Goal: Task Accomplishment & Management: Use online tool/utility

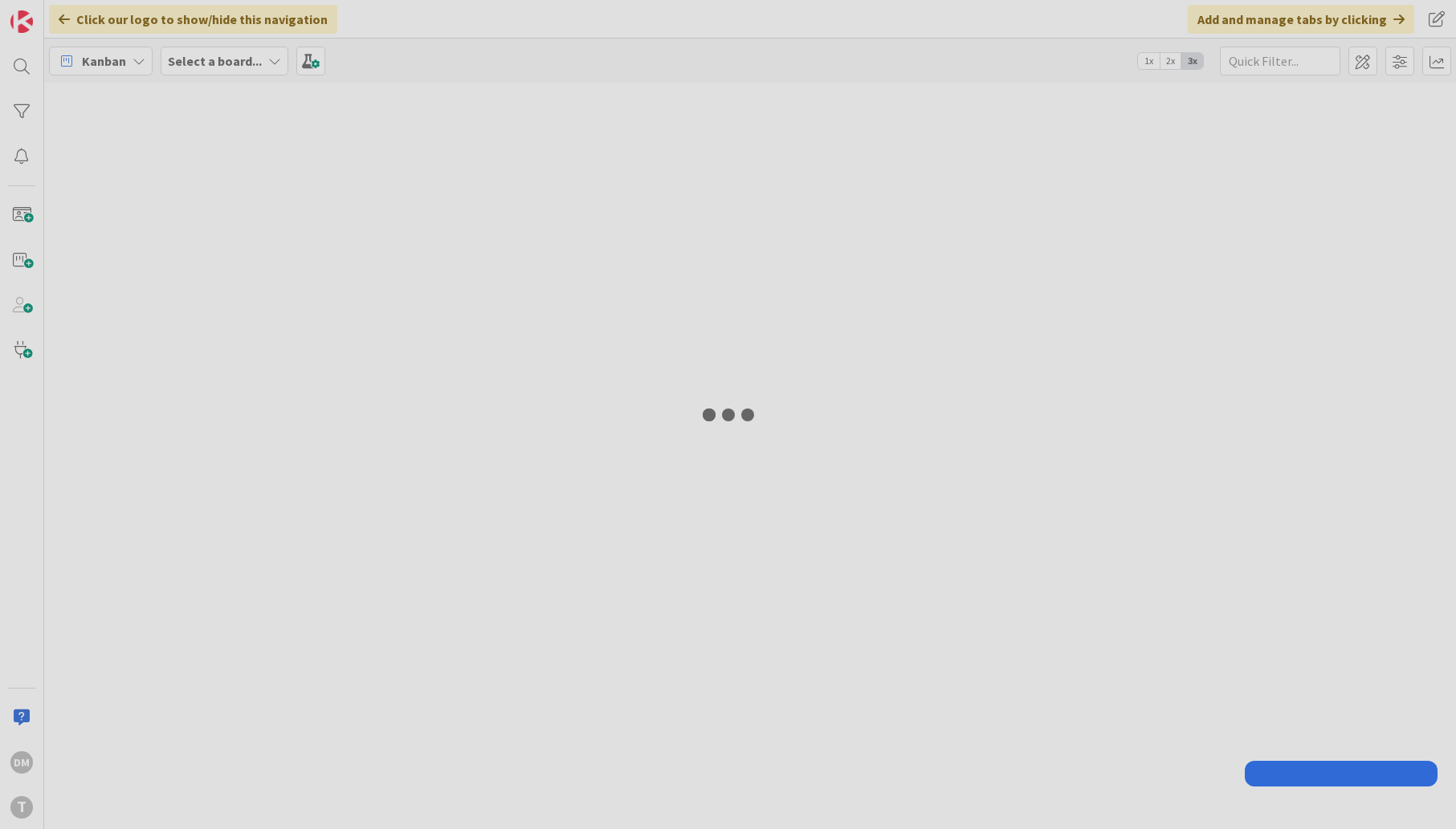
type input "bods"
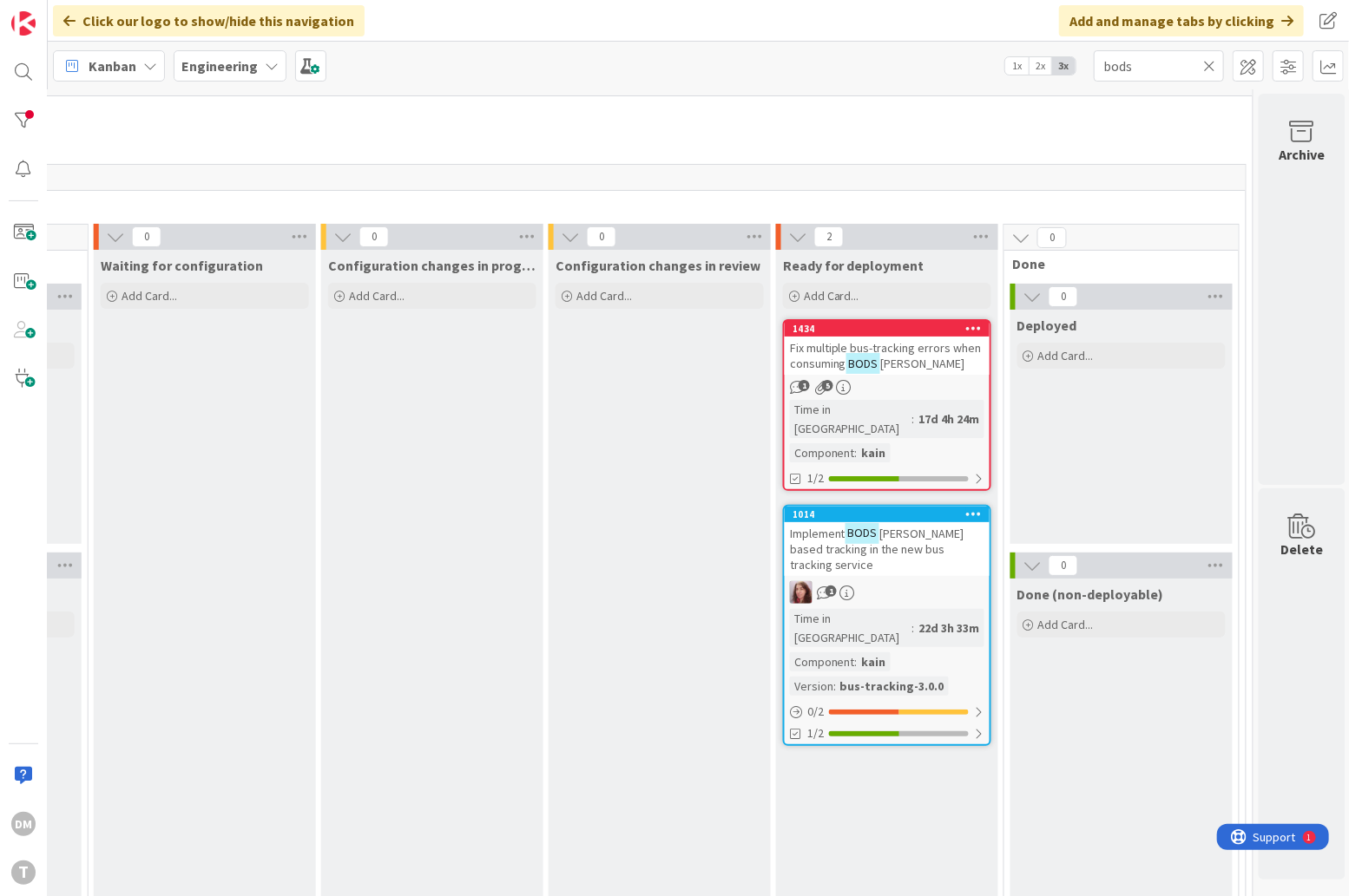
scroll to position [0, 897]
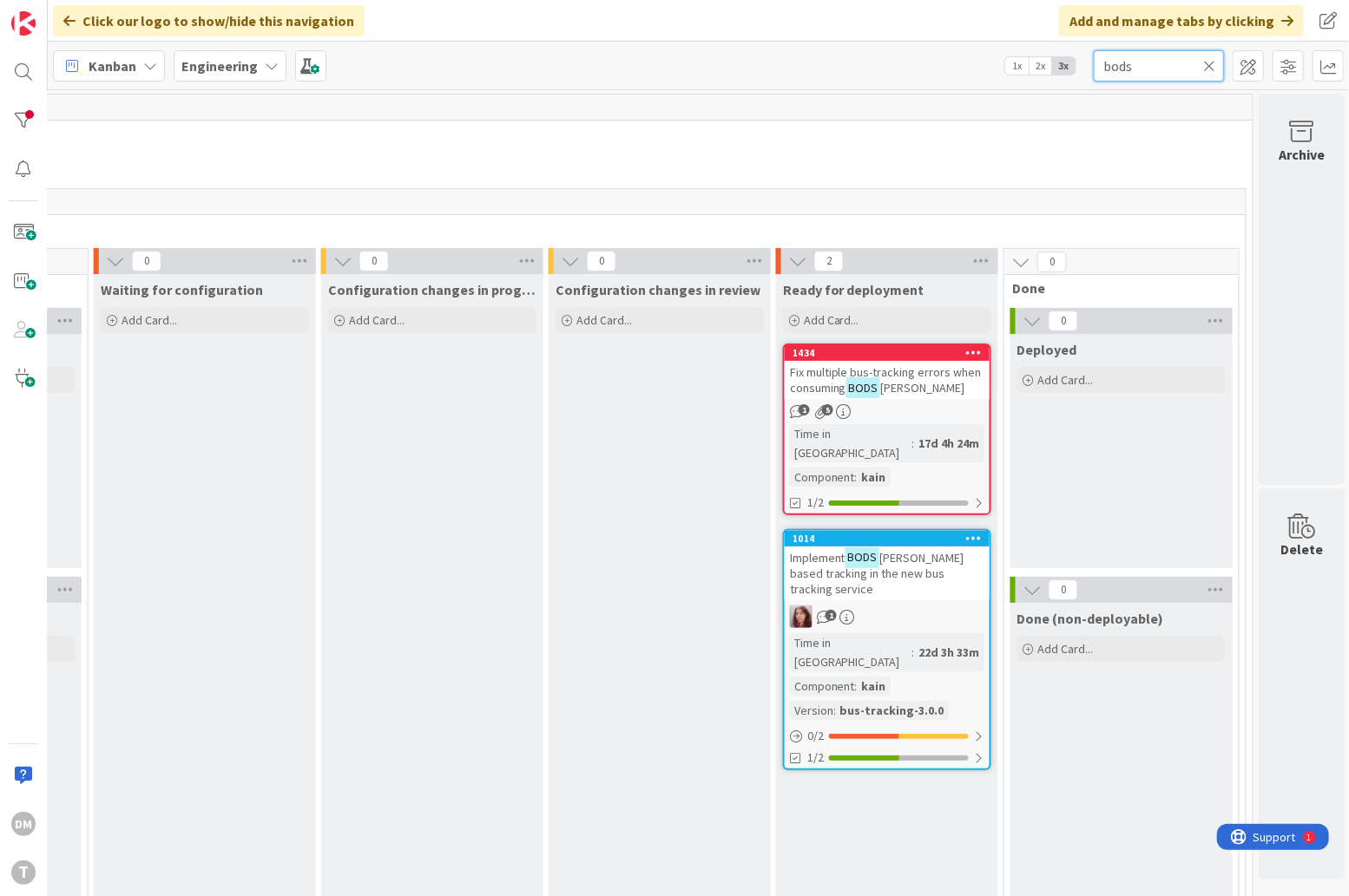
click at [1124, 69] on input "bods" at bounding box center [1158, 66] width 130 height 32
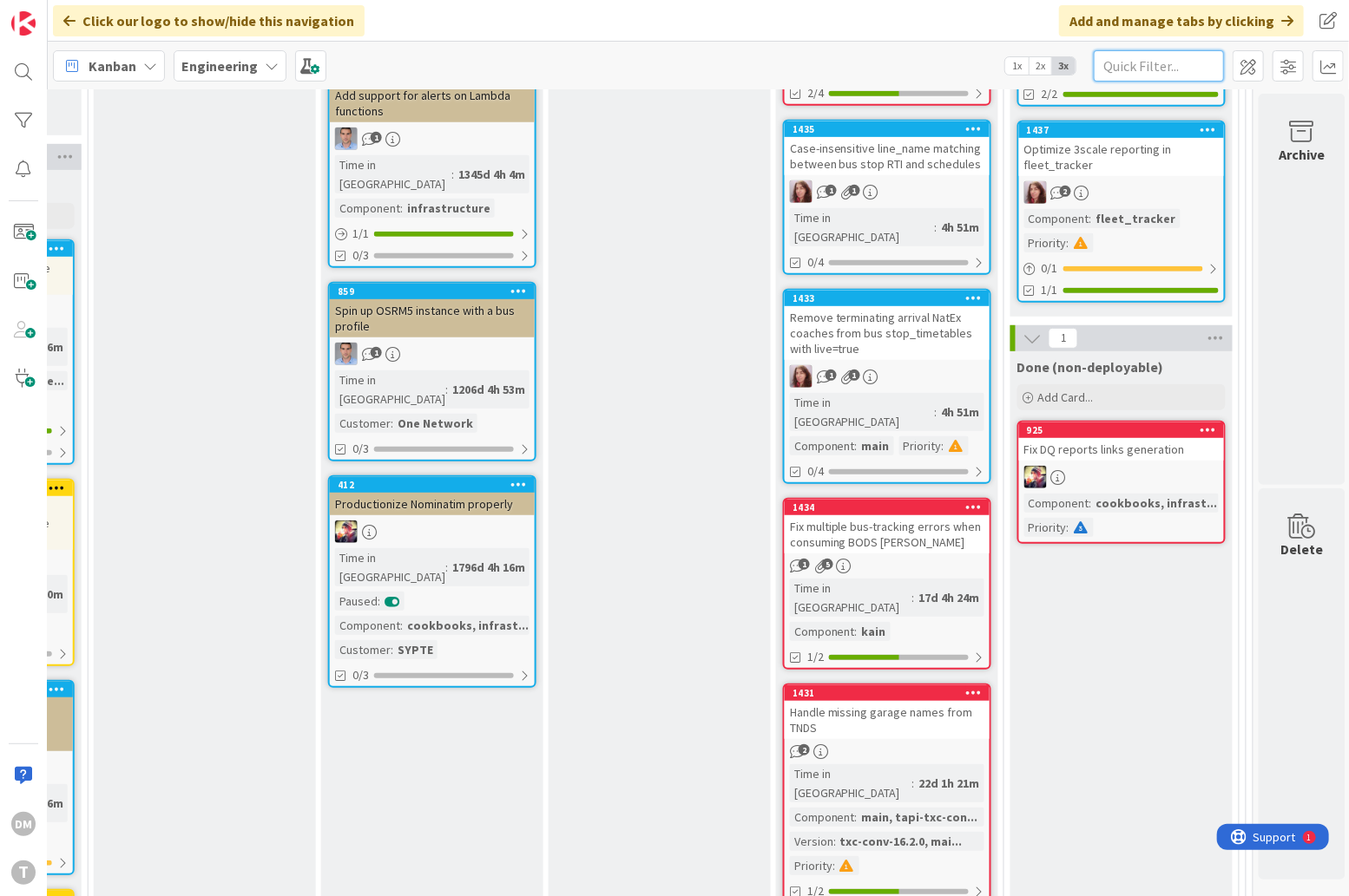
scroll to position [434, 897]
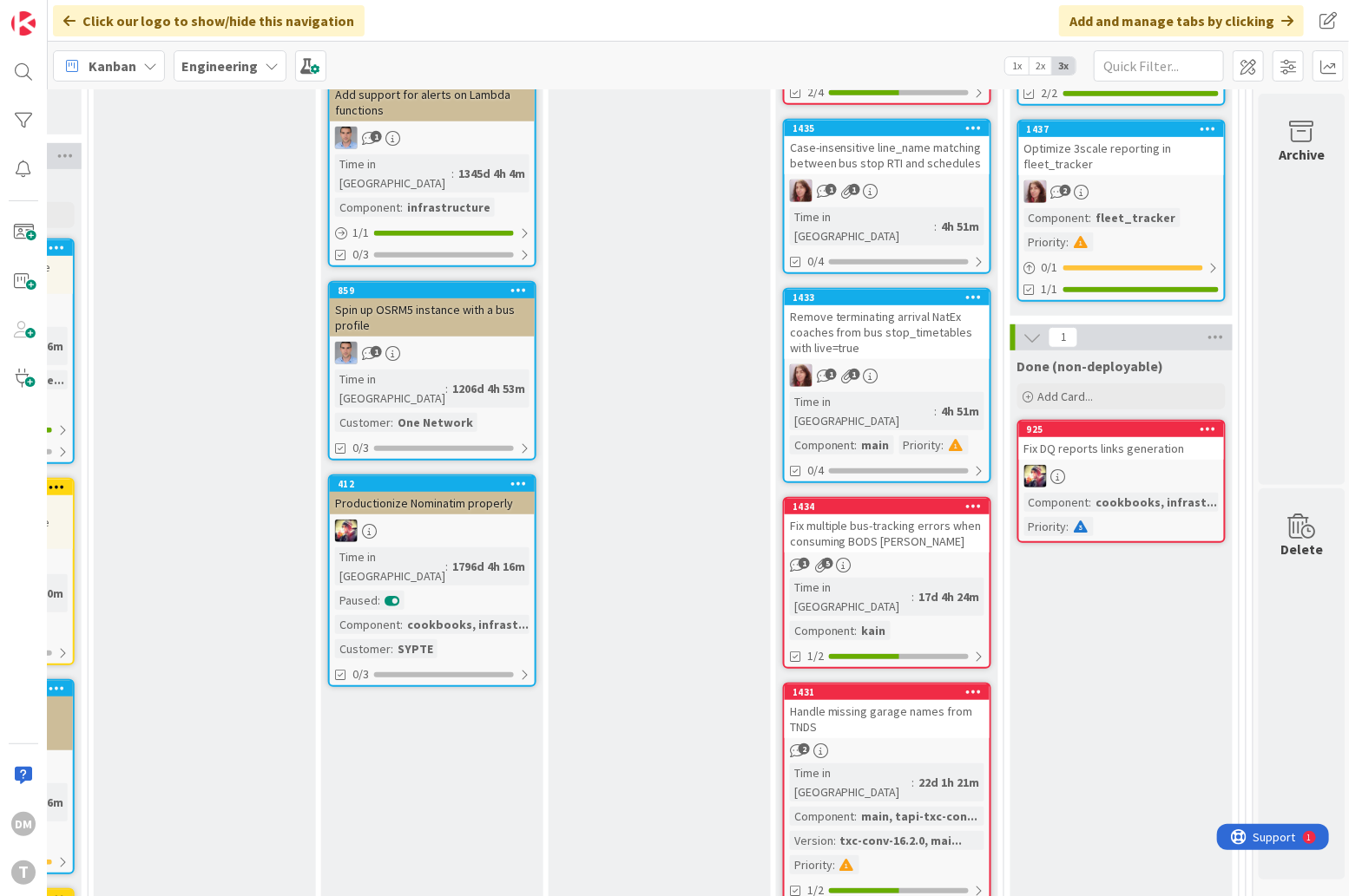
click at [882, 306] on div "Remove terminating arrival NatEx coaches from bus stop_timetables with live=true" at bounding box center [886, 333] width 205 height 53
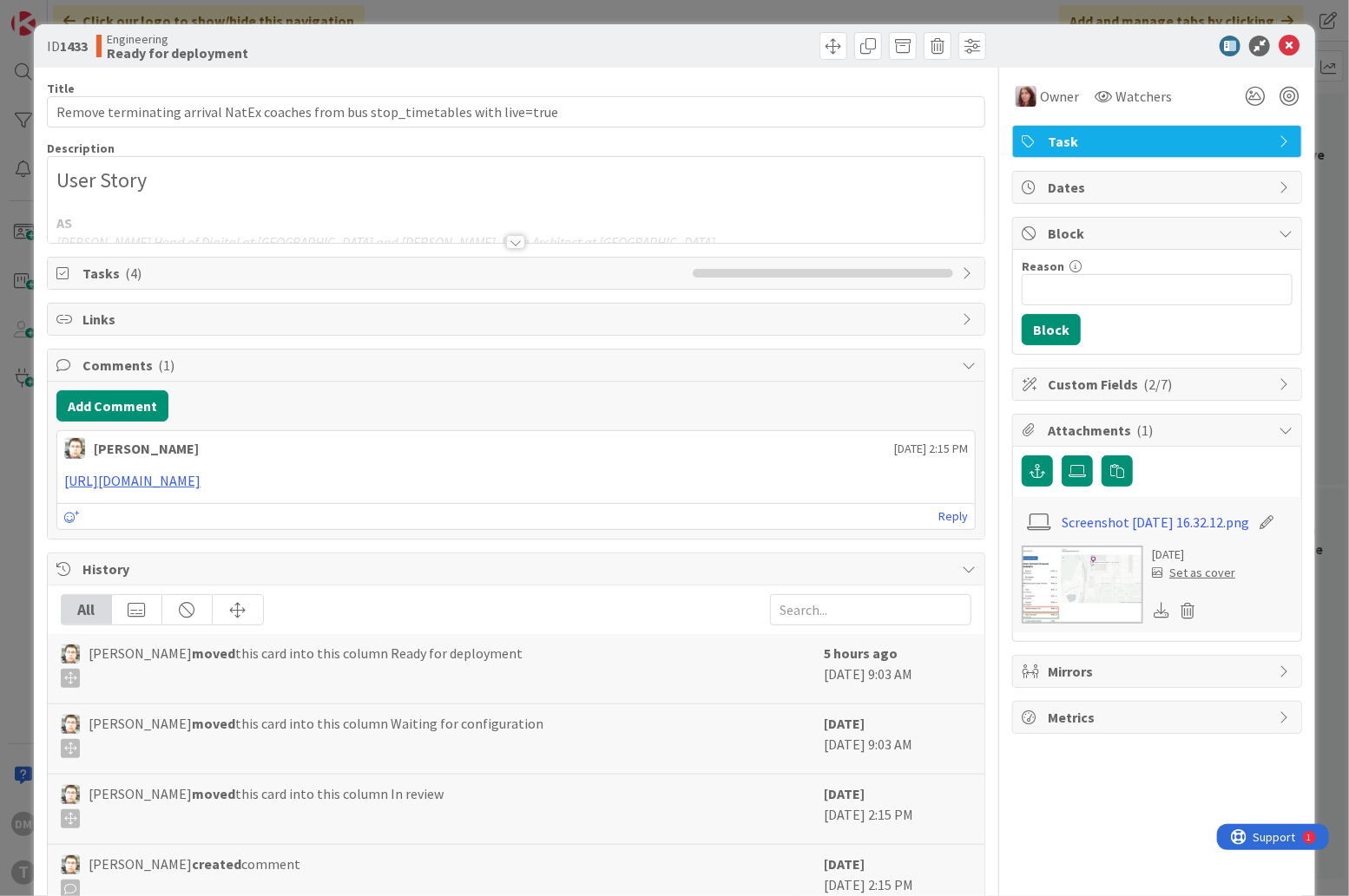
click at [517, 243] on div at bounding box center [515, 243] width 19 height 14
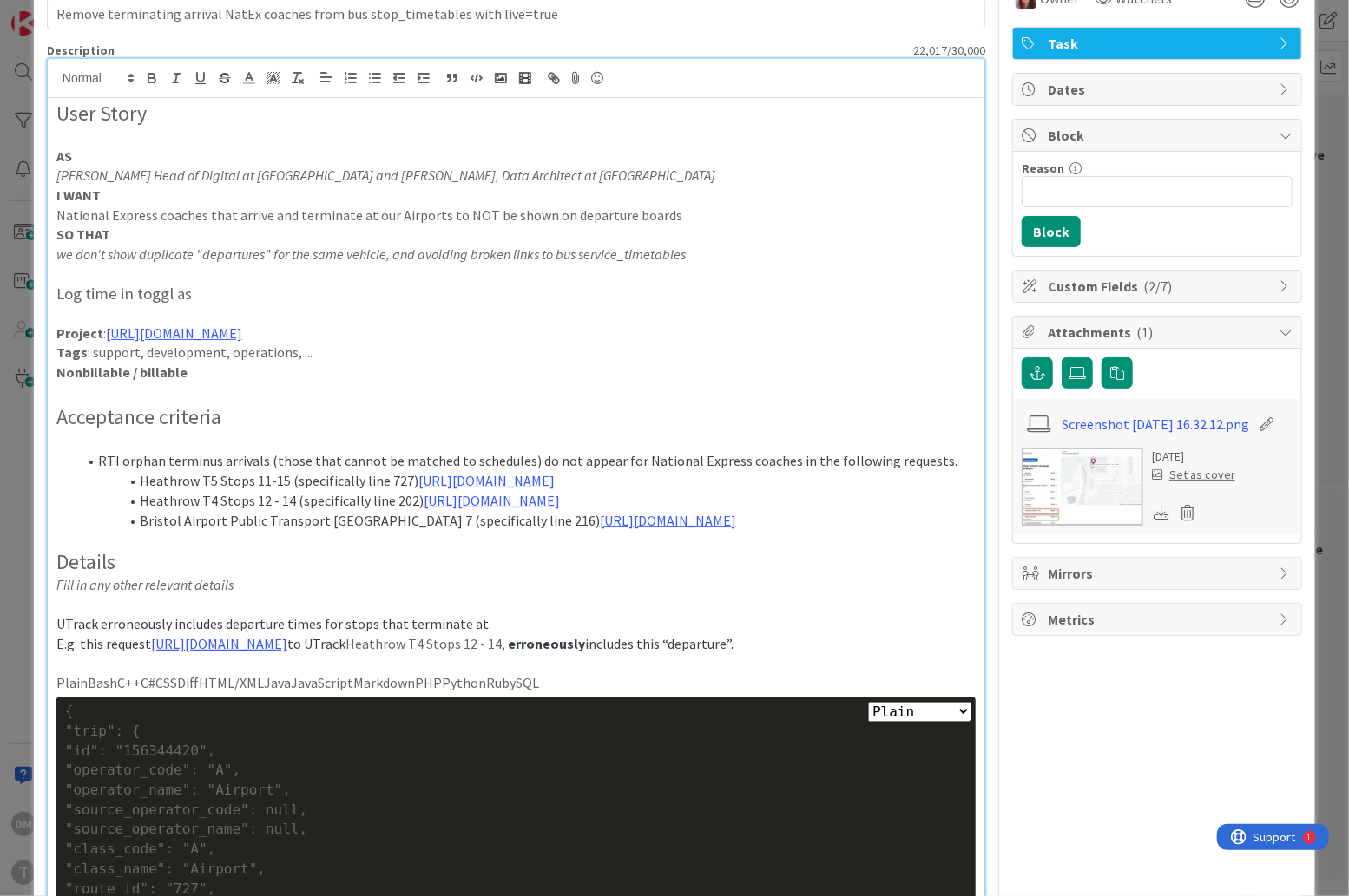
scroll to position [118, 0]
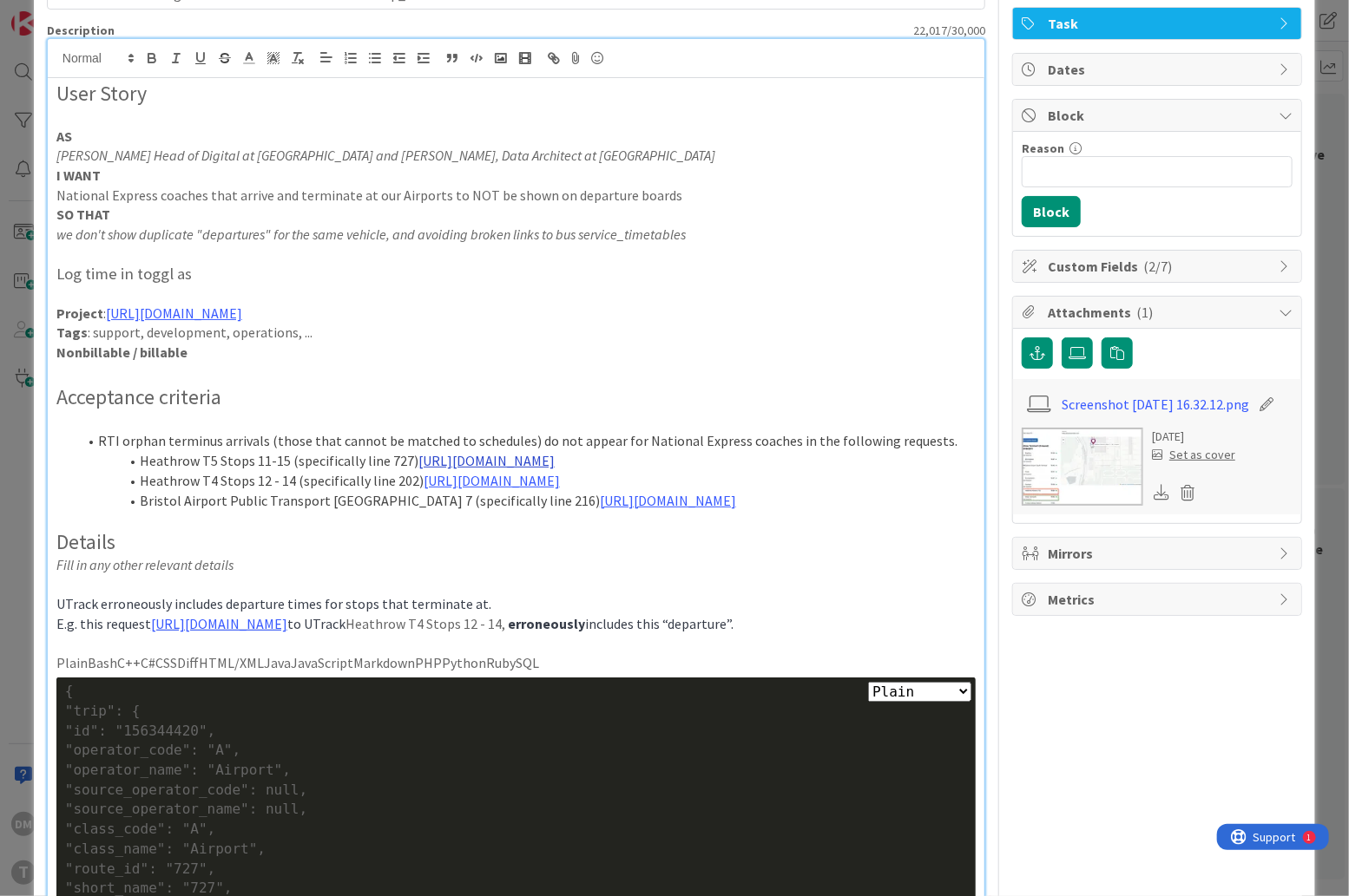
click at [555, 462] on link "[URL][DOMAIN_NAME]" at bounding box center [486, 461] width 137 height 18
click at [483, 515] on link "[URL][DOMAIN_NAME]" at bounding box center [442, 514] width 119 height 23
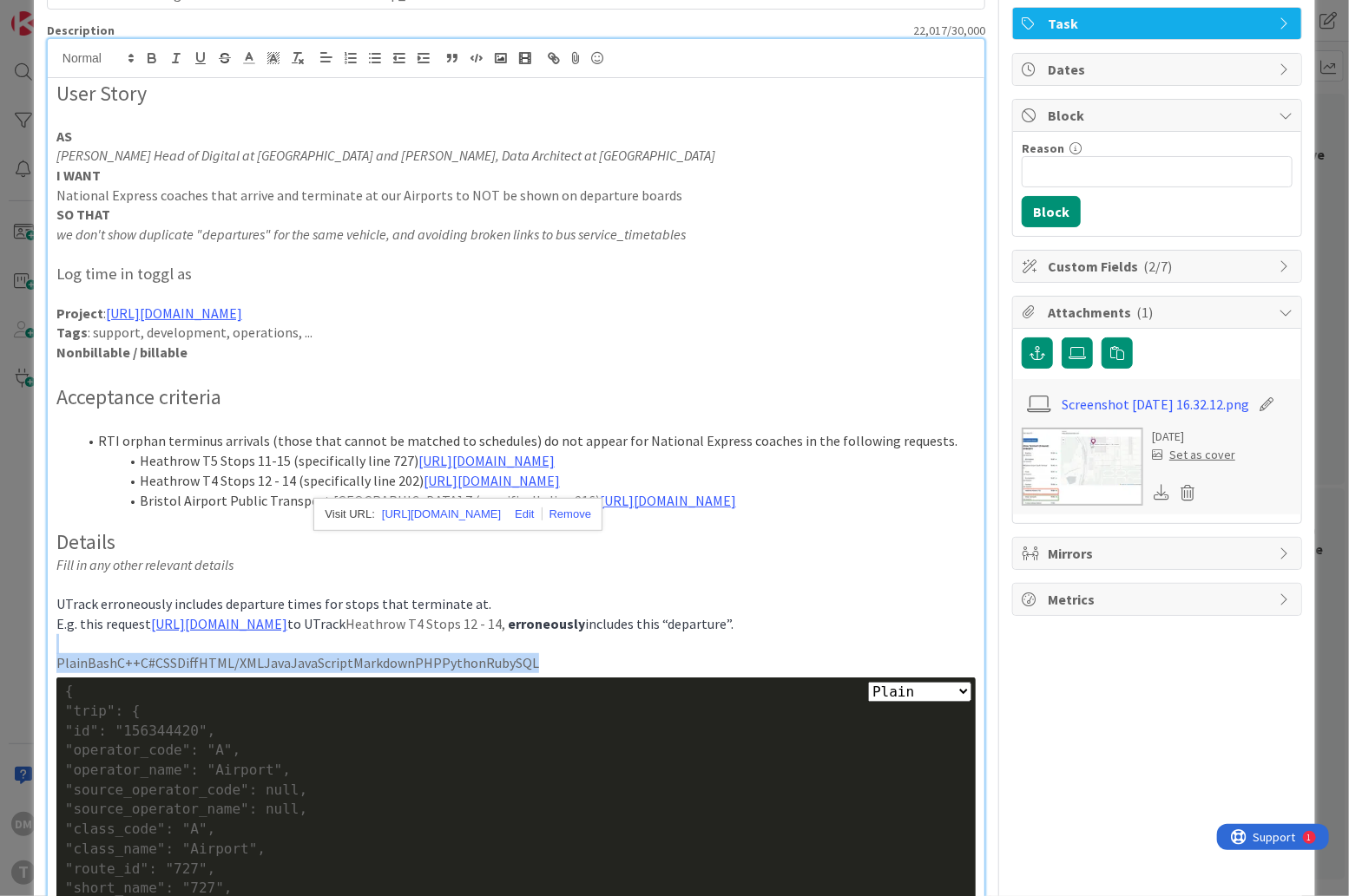
drag, startPoint x: 552, startPoint y: 764, endPoint x: 25, endPoint y: 748, distance: 527.2
click at [25, 748] on div "ID 1433 Engineering Ready for deployment Title 80 / 128 Remove terminating arri…" at bounding box center [674, 448] width 1349 height 896
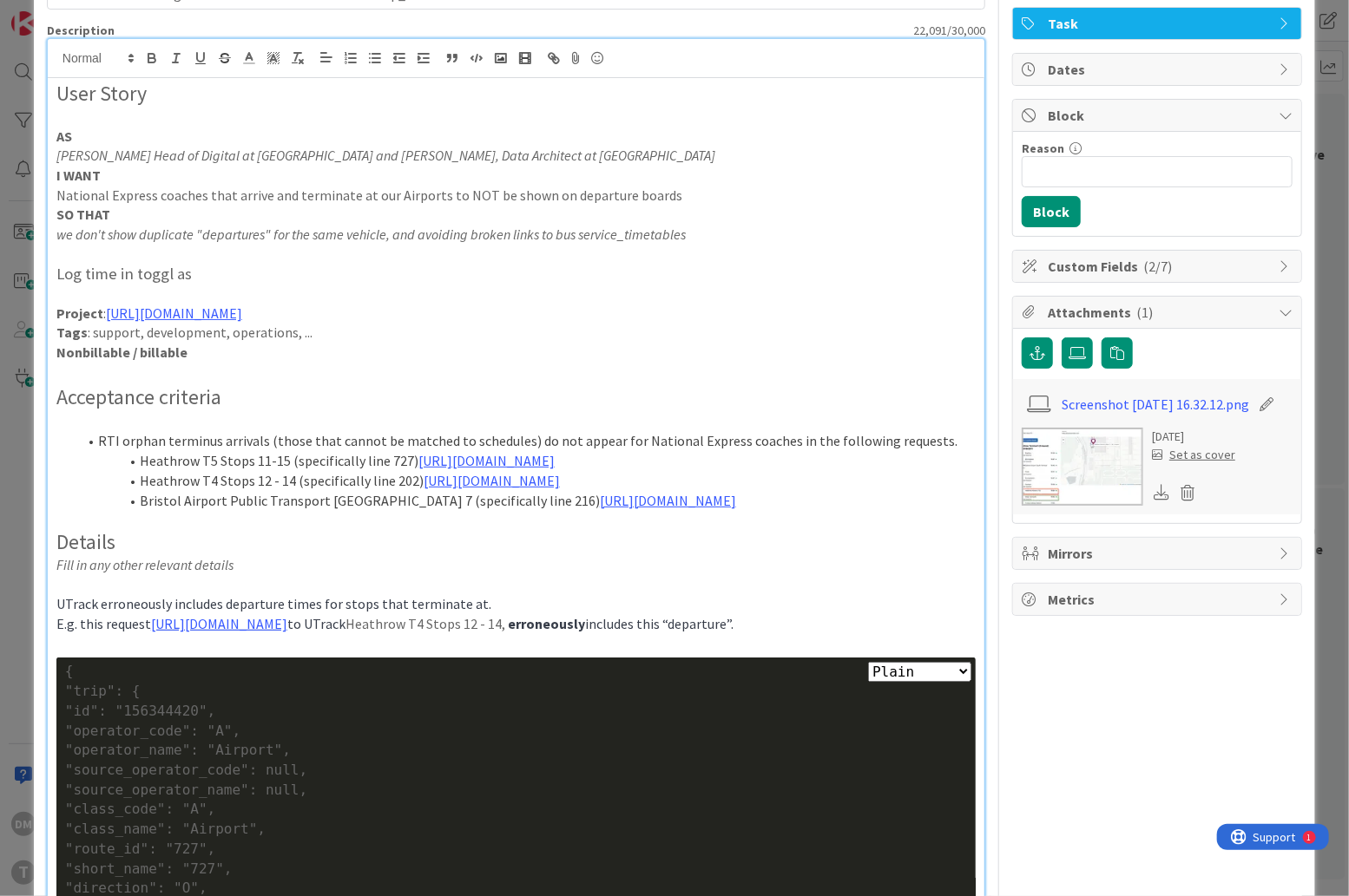
drag, startPoint x: 815, startPoint y: 580, endPoint x: 143, endPoint y: 469, distance: 681.1
click at [143, 469] on ol "RTI orphan terminus arrivals (those that cannot be matched to schedules) do not…" at bounding box center [516, 471] width 919 height 79
copy ol "Heathrow T5 Stops 11-15 (specifically line 727) [URL][DOMAIN_NAME] Heathrow T4 …"
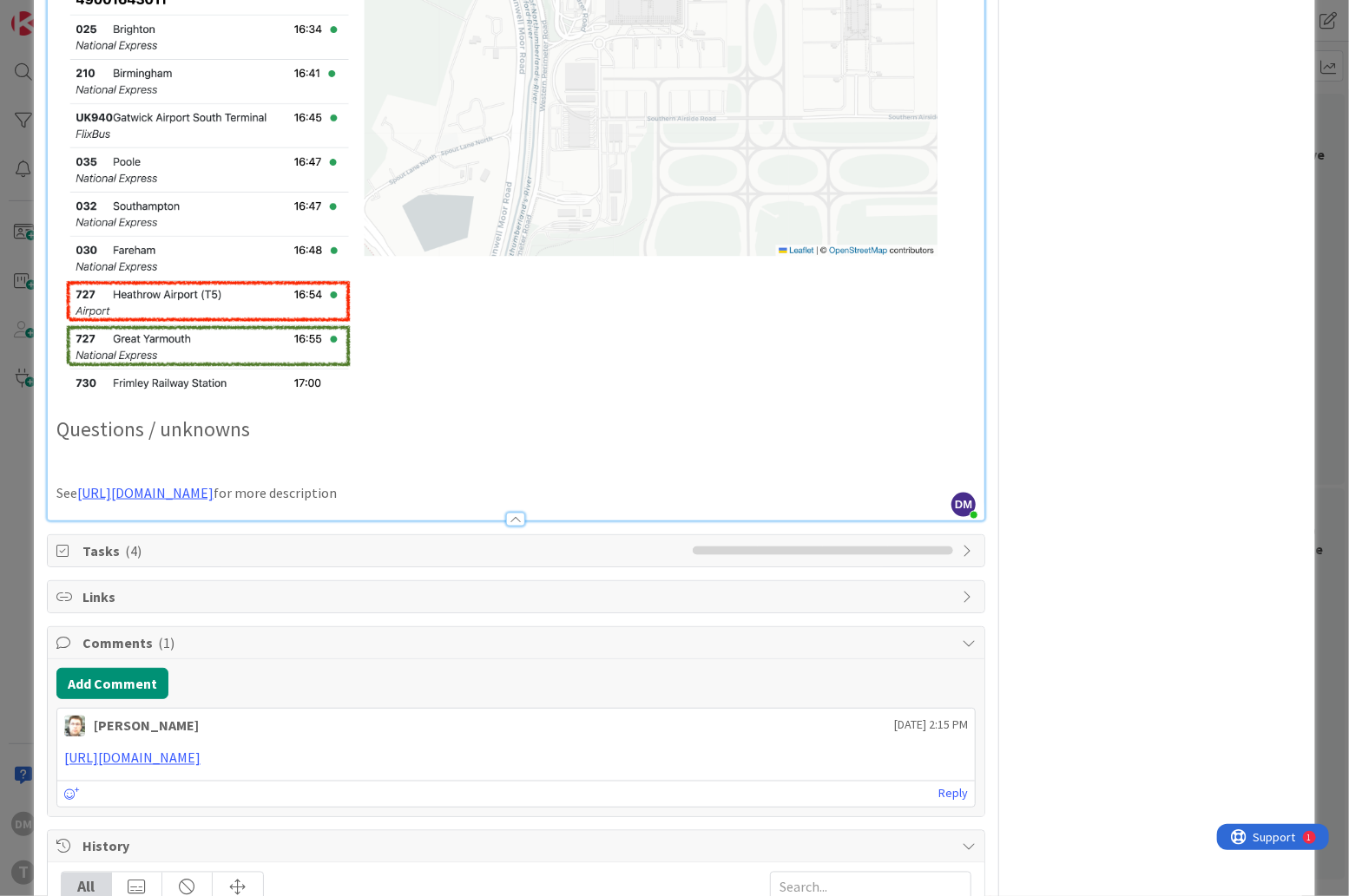
scroll to position [4926, 0]
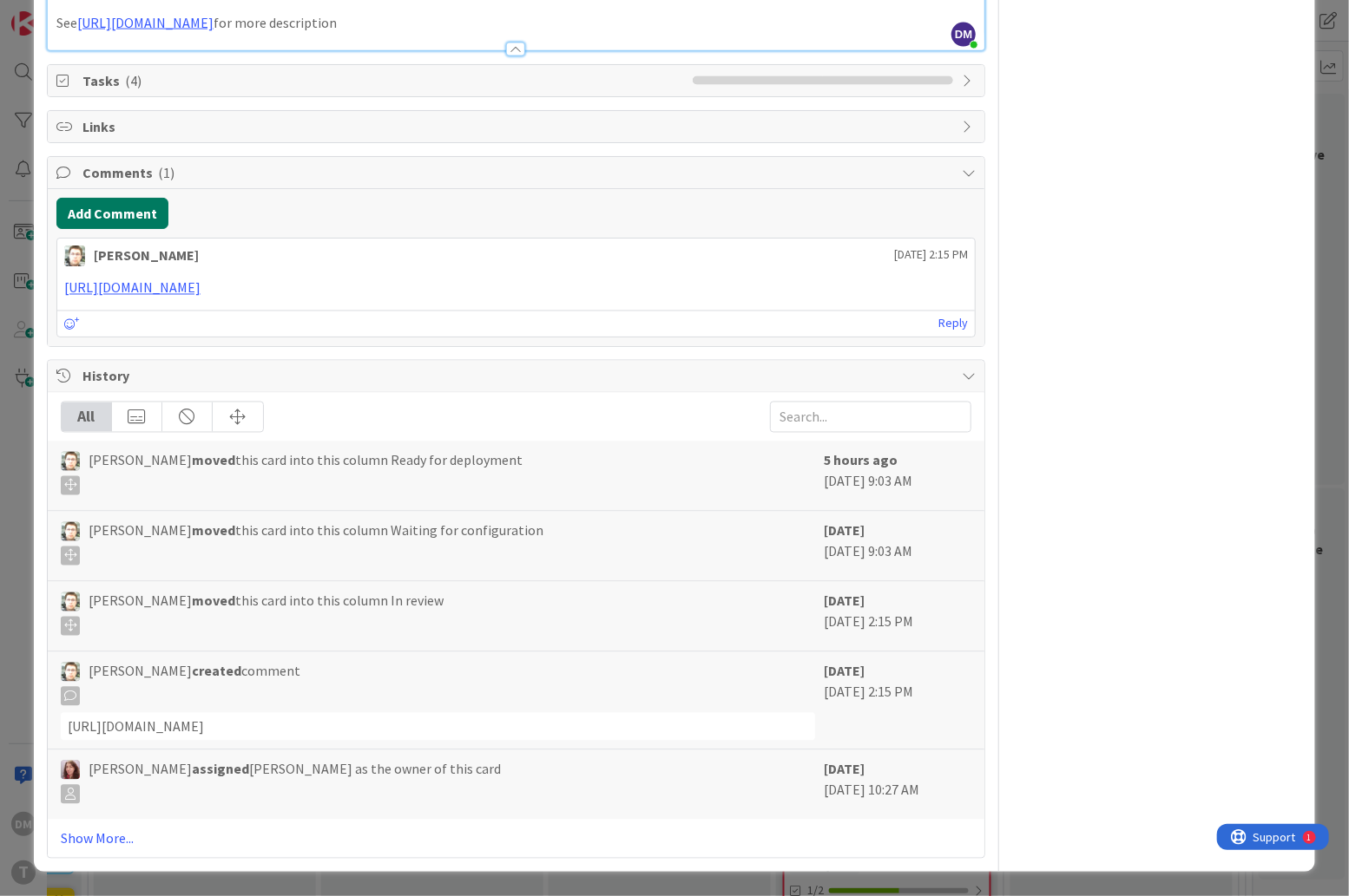
click at [133, 216] on button "Add Comment" at bounding box center [112, 214] width 112 height 32
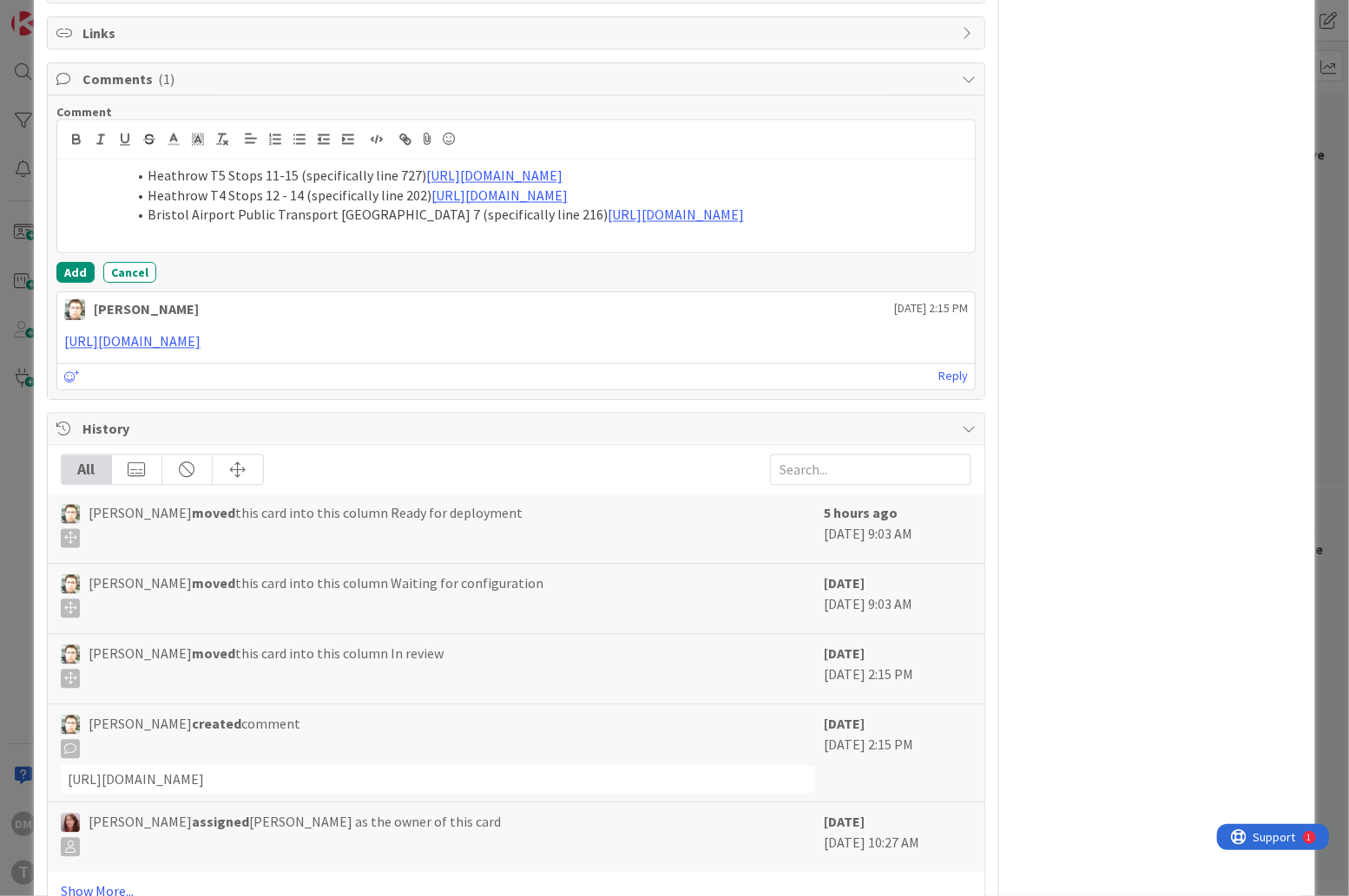
click at [151, 186] on li "Heathrow T5 Stops 11-15 (specifically line 727) [URL][DOMAIN_NAME]" at bounding box center [526, 176] width 882 height 20
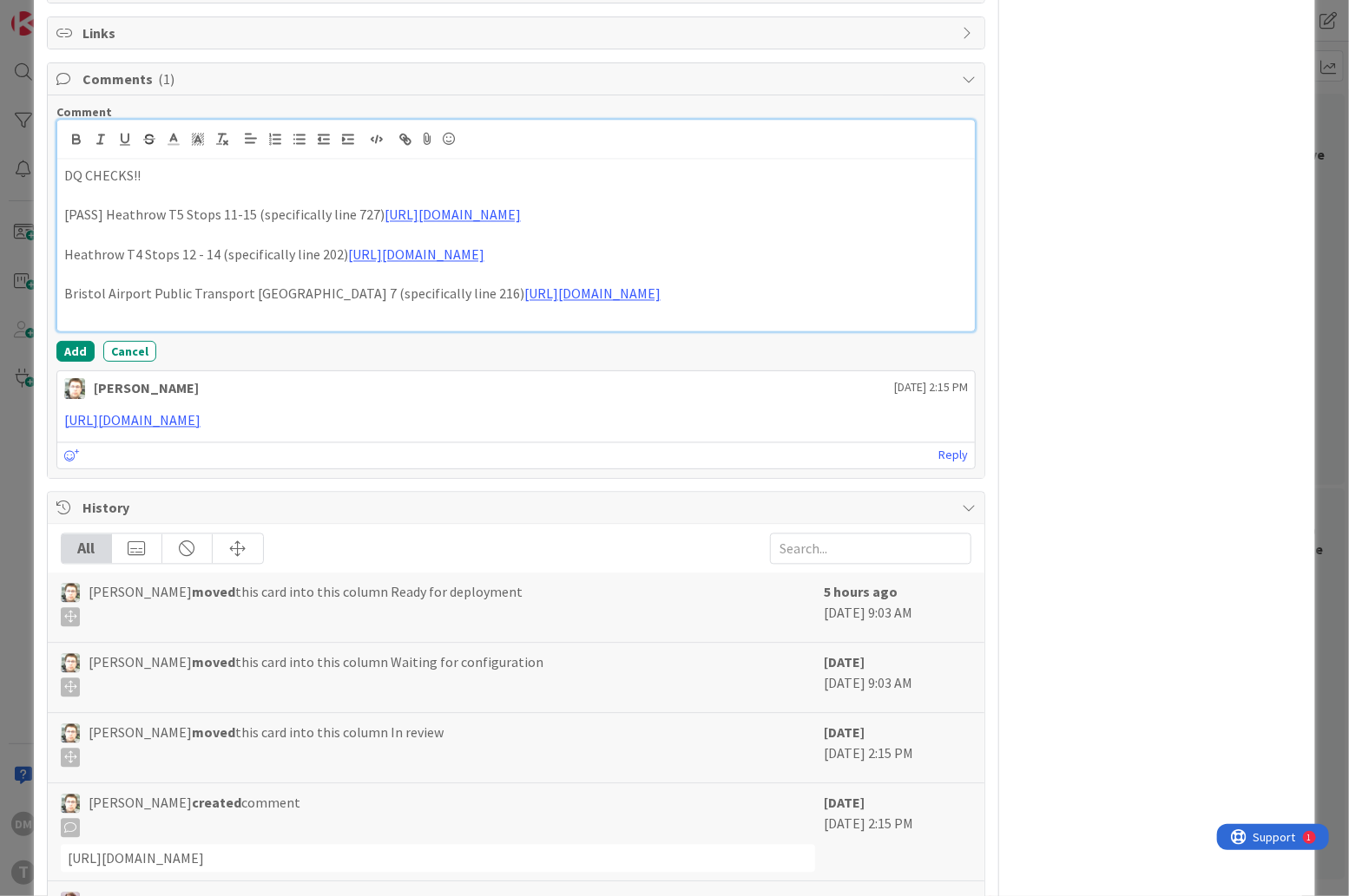
click at [108, 226] on p "[PASS] Heathrow T5 Stops 11-15 (specifically line 727) [URL][DOMAIN_NAME]" at bounding box center [516, 216] width 903 height 20
click at [115, 226] on p "[PASS] SEE Heathrow T5 Stops 11-15 (specifically line 727) [URL][DOMAIN_NAME]" at bounding box center [516, 216] width 903 height 20
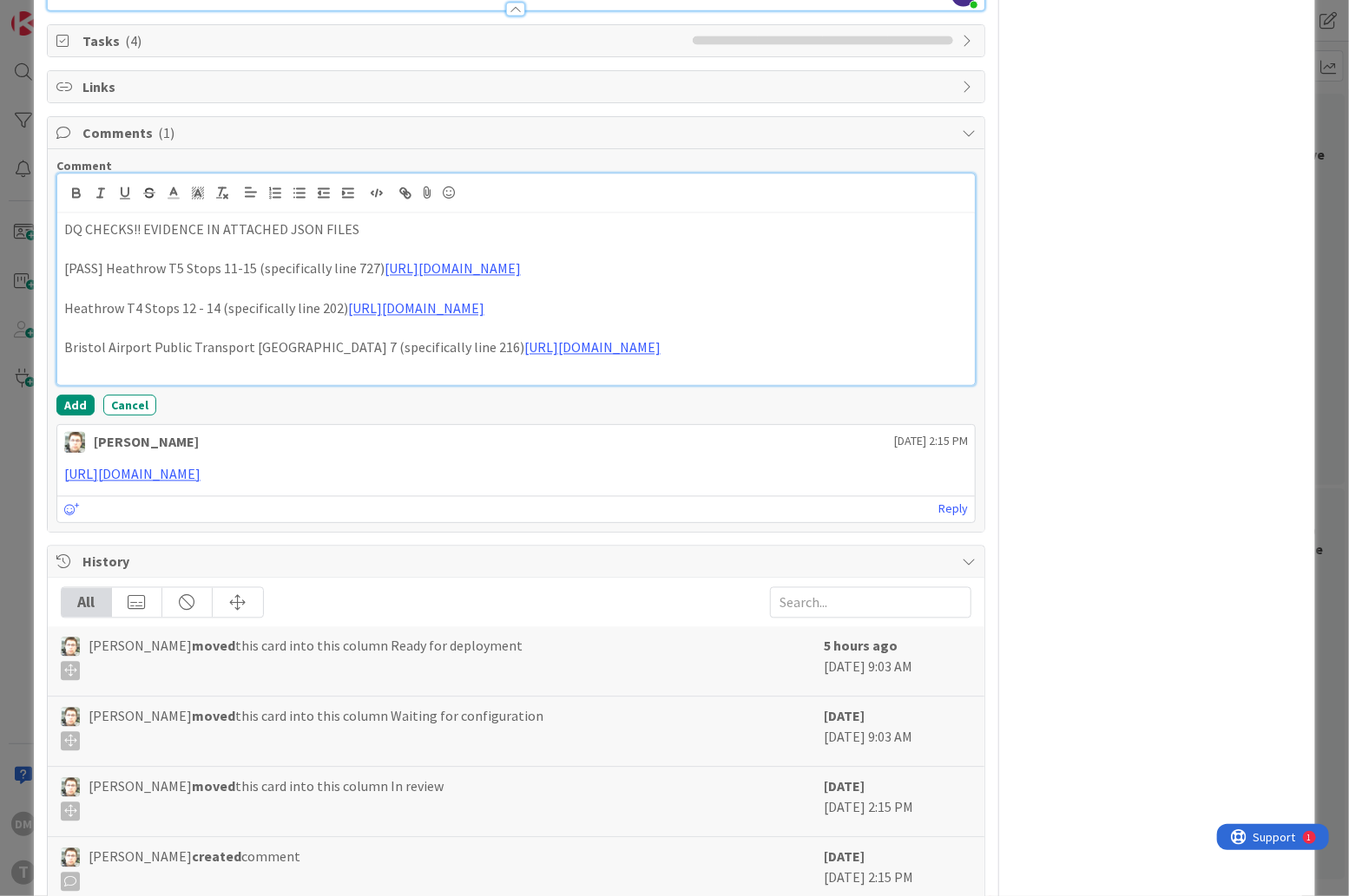
scroll to position [4866, 0]
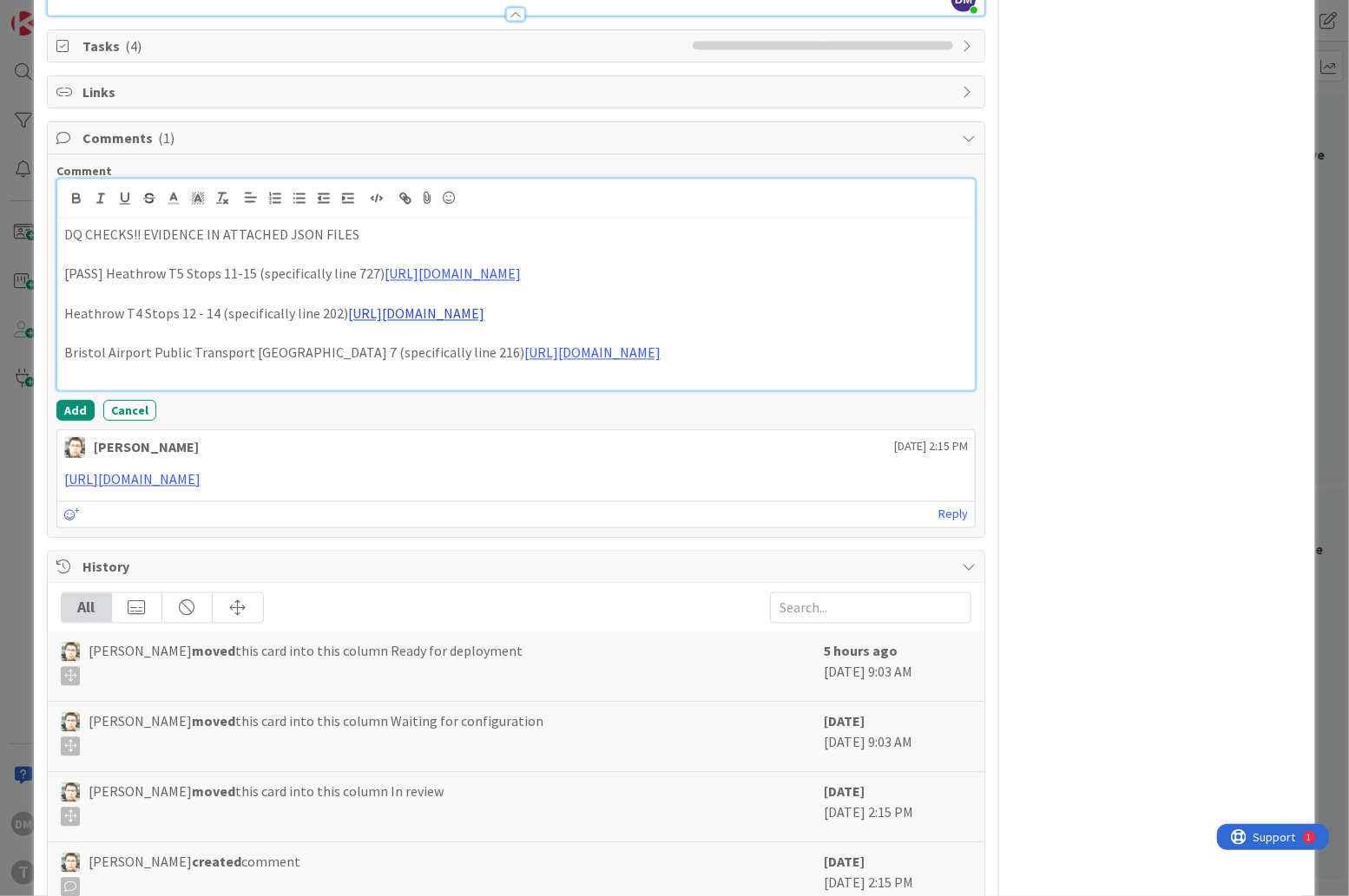
click at [484, 323] on link "[URL][DOMAIN_NAME]" at bounding box center [416, 315] width 137 height 18
click at [382, 398] on link "[URL][DOMAIN_NAME]" at bounding box center [372, 387] width 119 height 23
click at [204, 265] on p at bounding box center [516, 255] width 903 height 20
drag, startPoint x: 108, startPoint y: 371, endPoint x: 41, endPoint y: 369, distance: 67.0
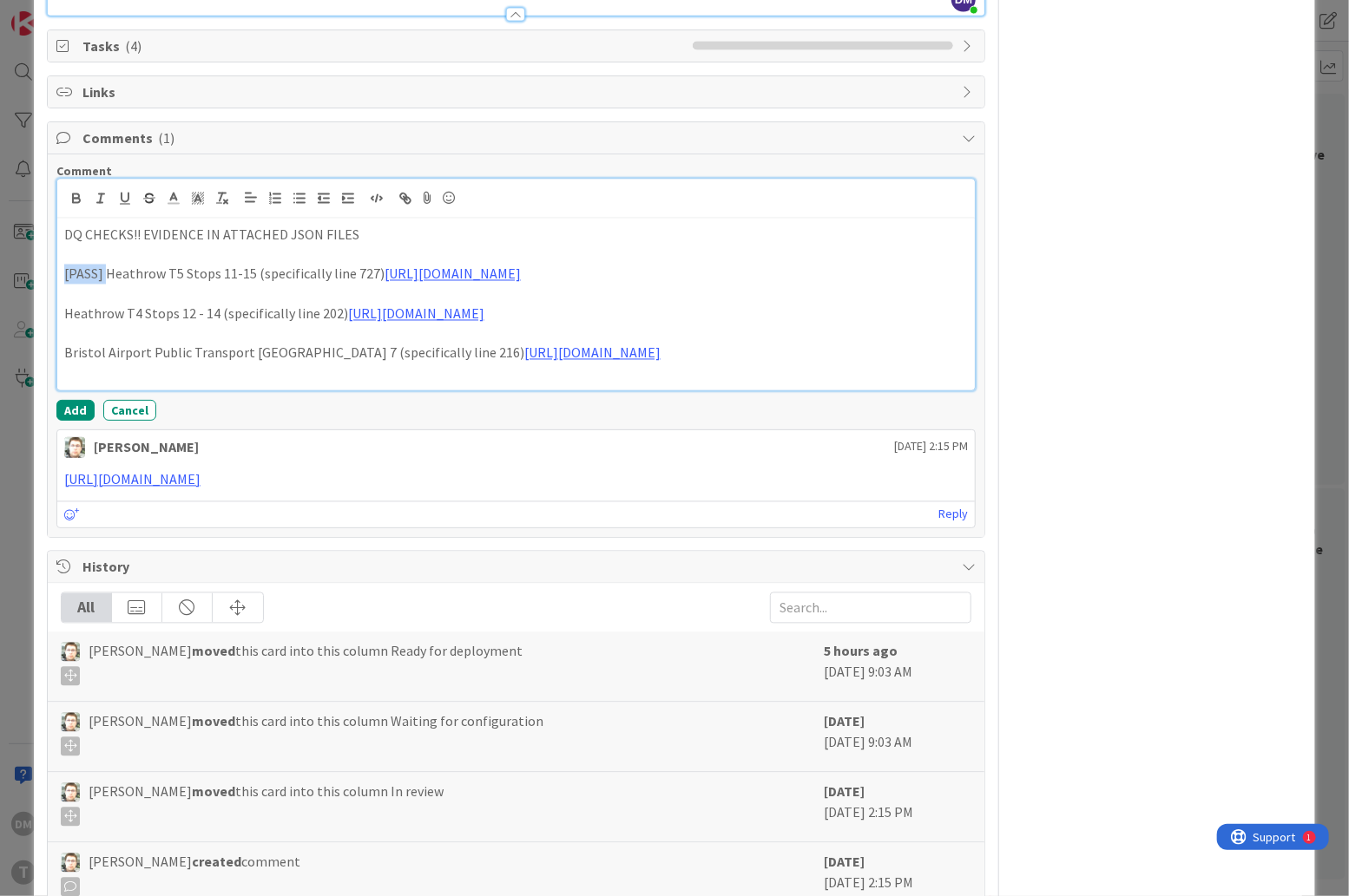
copy p "[PASS]"
click at [605, 361] on link "[URL][DOMAIN_NAME]" at bounding box center [592, 353] width 137 height 18
click at [479, 457] on link "[URL][DOMAIN_NAME]" at bounding box center [443, 446] width 119 height 23
click at [121, 325] on p "[PASS] Heathrow T4 Stops 12 - 14 (specifically line 202) [URL][DOMAIN_NAME]" at bounding box center [516, 315] width 903 height 20
drag, startPoint x: 106, startPoint y: 428, endPoint x: 54, endPoint y: 428, distance: 52.0
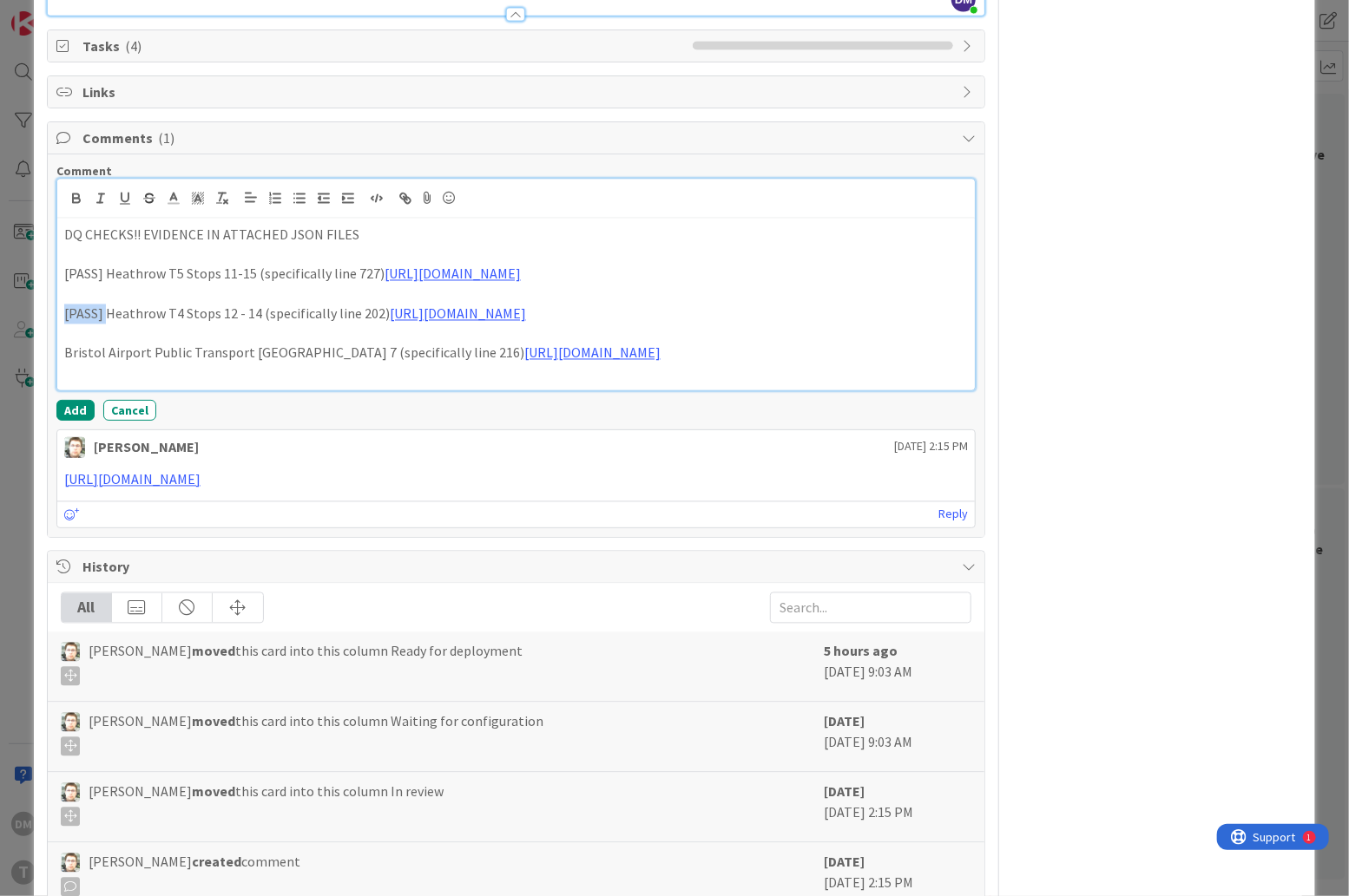
click at [54, 428] on div "Comment DQ CHECKS!! EVIDENCE IN ATTACHED JSON FILES [PASS] Heathrow T5 Stops 11…" at bounding box center [516, 346] width 937 height 383
copy p "[PASS]"
drag, startPoint x: 355, startPoint y: 333, endPoint x: 48, endPoint y: 328, distance: 307.0
click at [48, 328] on div "Comment DQ CHECKS!! EVIDENCE IN ATTACHED JSON FILES [PASS] Heathrow T5 Stops 11…" at bounding box center [516, 346] width 937 height 383
click at [75, 421] on button "Add" at bounding box center [75, 410] width 39 height 21
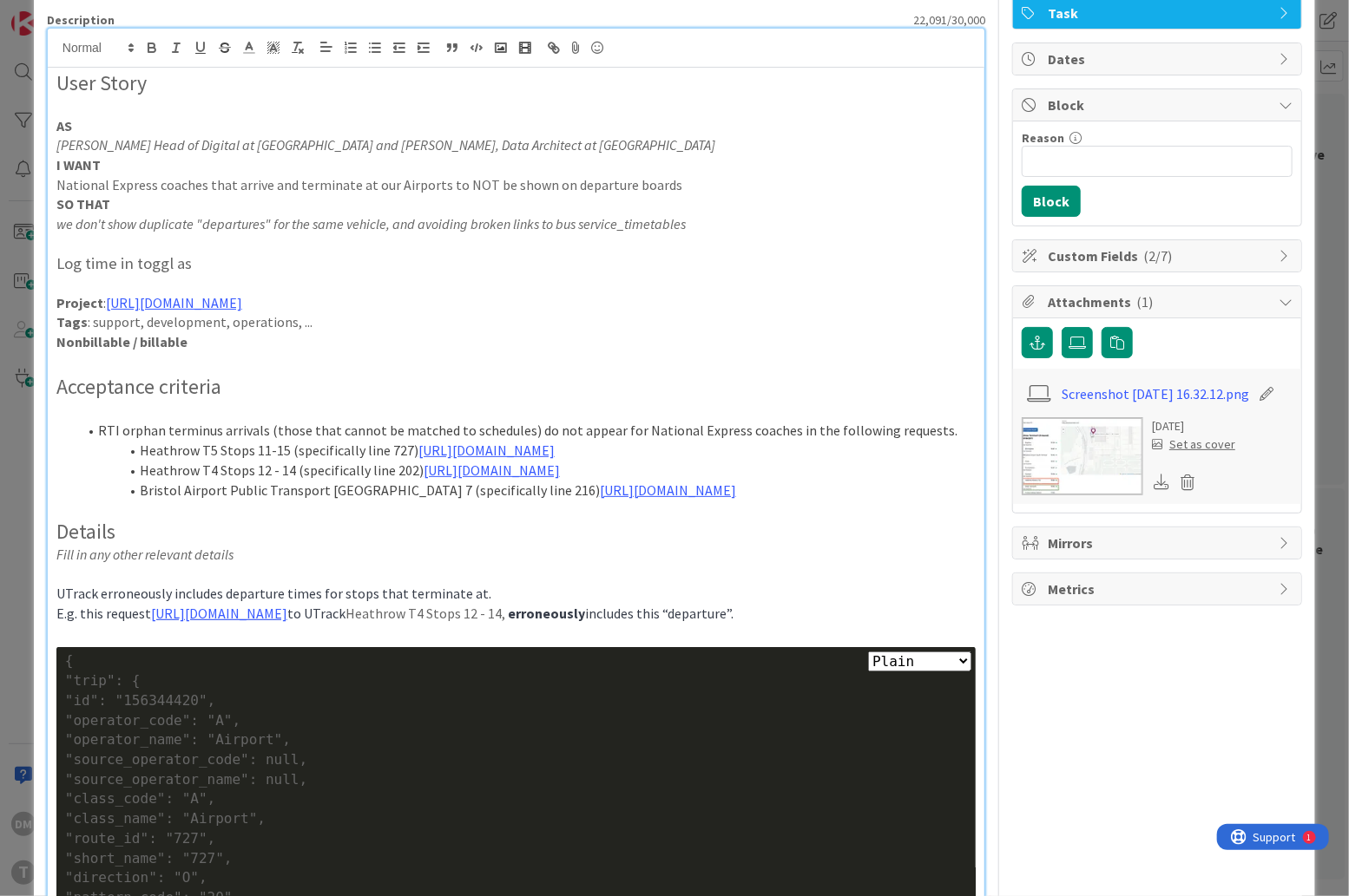
scroll to position [0, 0]
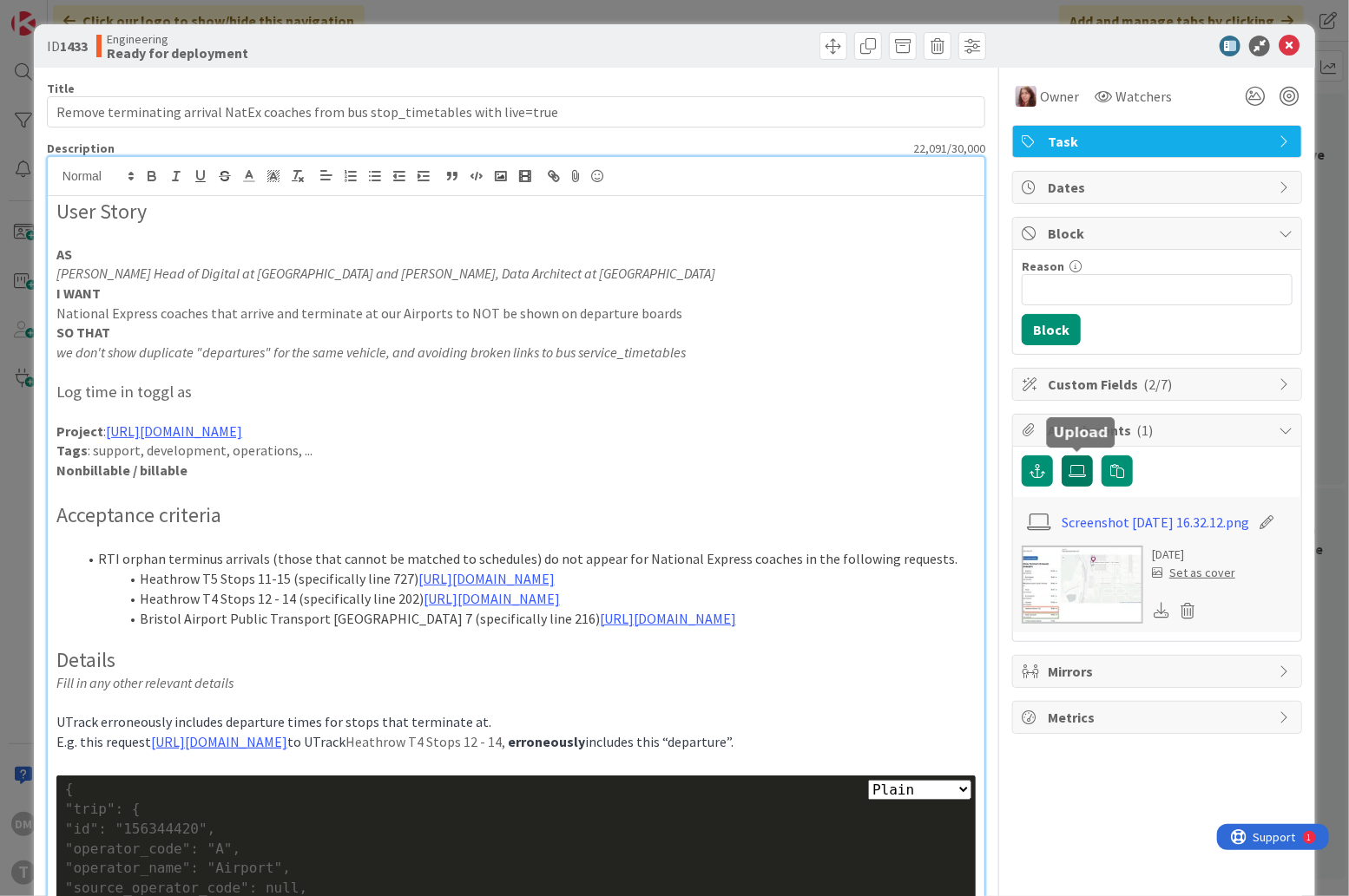
click at [1068, 467] on label at bounding box center [1078, 471] width 32 height 32
click at [1062, 455] on input "file" at bounding box center [1062, 455] width 0 height 0
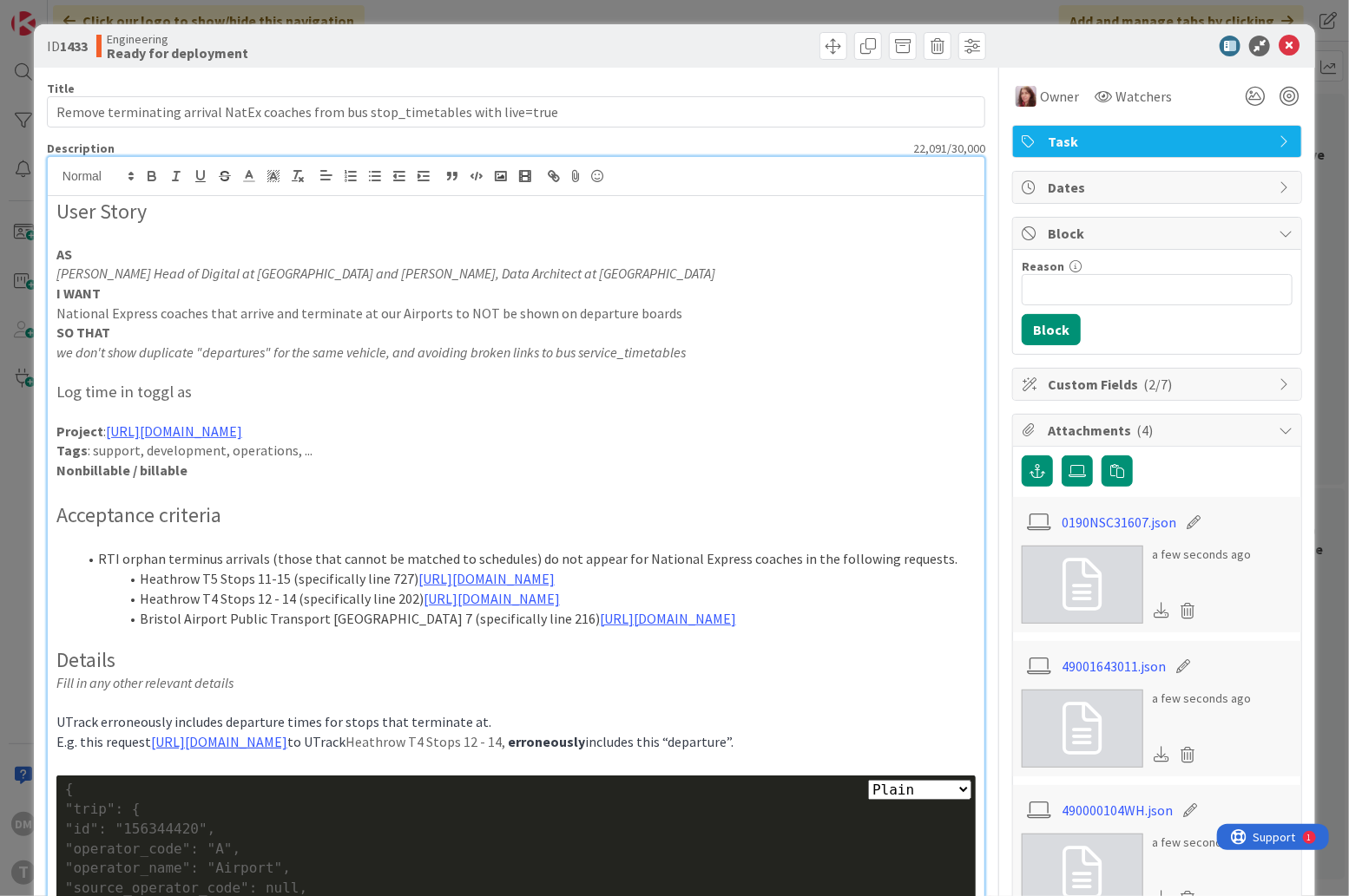
click at [1289, 45] on icon at bounding box center [1289, 46] width 21 height 21
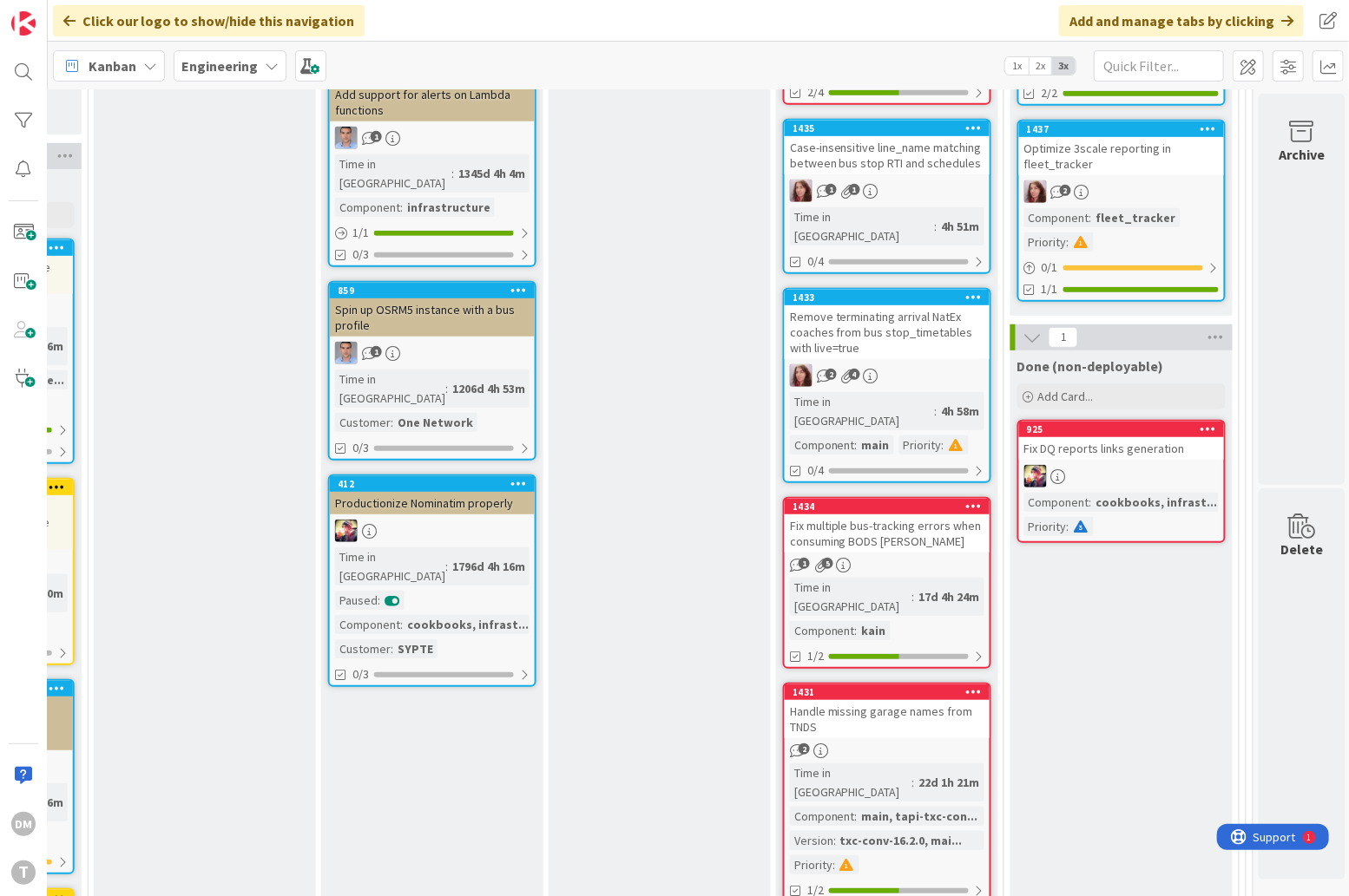
click at [875, 146] on div "Case-insensitive line_name matching between bus stop RTI and schedules" at bounding box center [886, 155] width 205 height 39
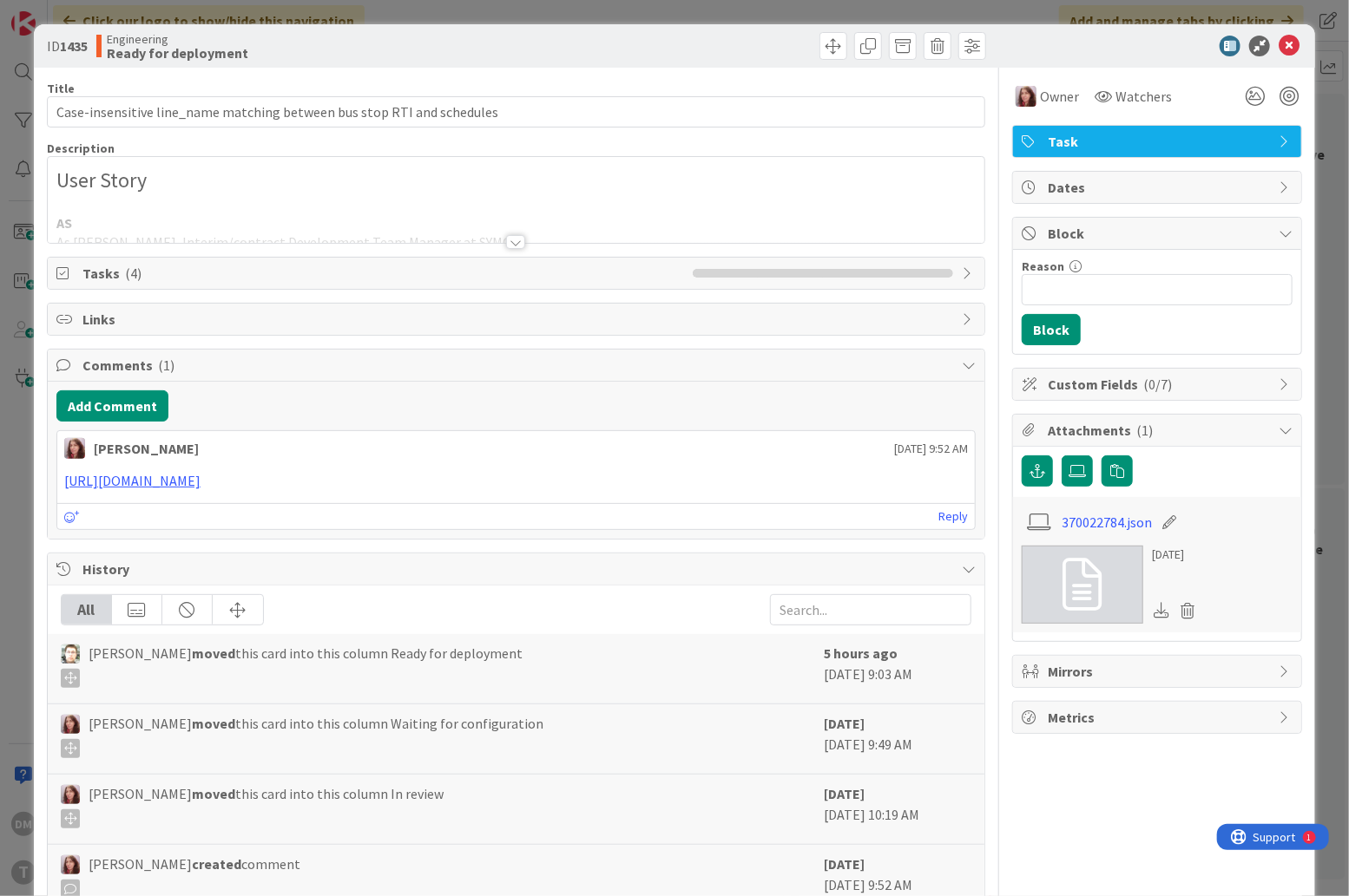
click at [517, 236] on div at bounding box center [515, 243] width 19 height 14
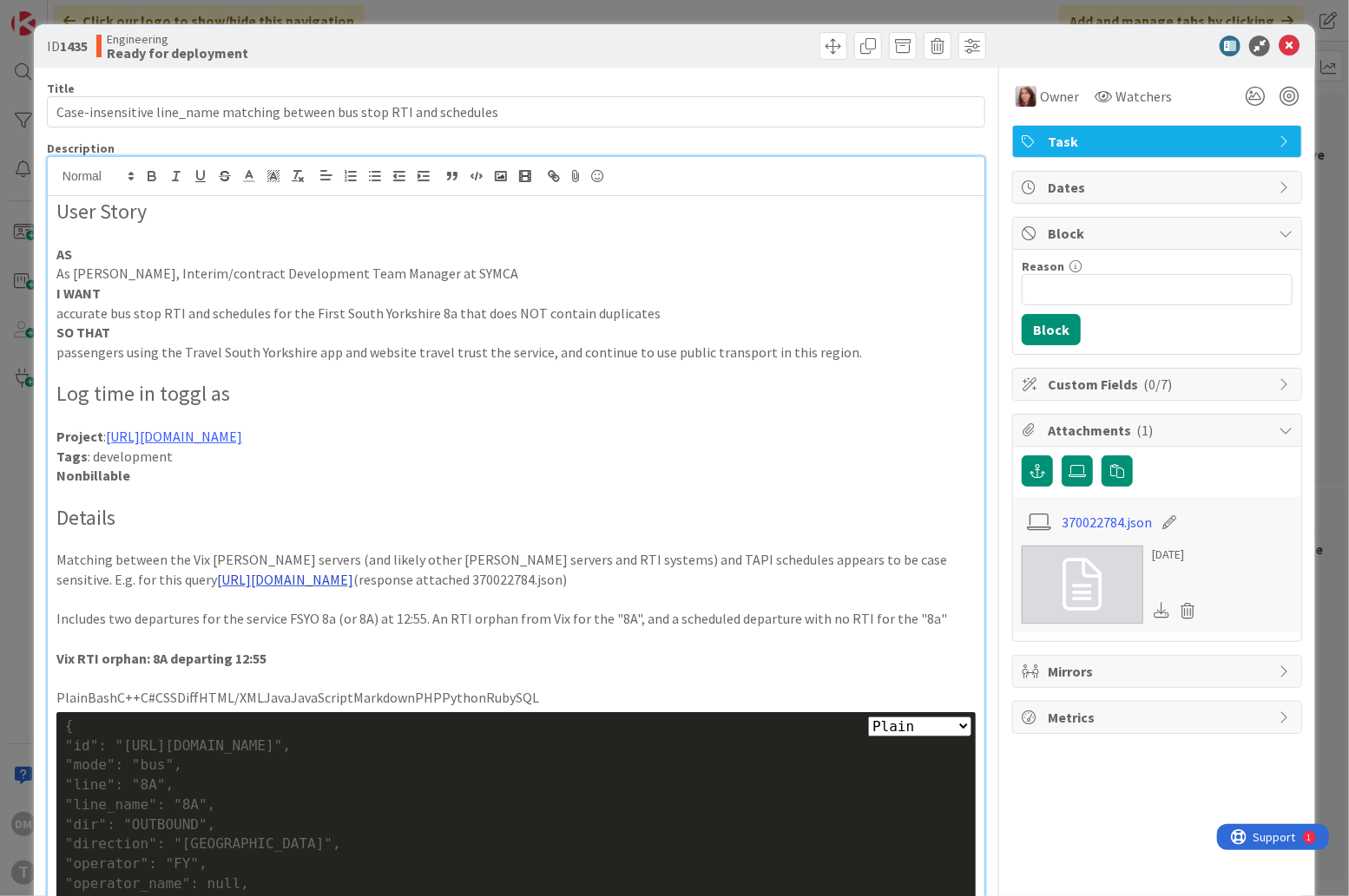
click at [354, 583] on link "[URL][DOMAIN_NAME]" at bounding box center [285, 580] width 137 height 18
click at [330, 628] on link "[URL][DOMAIN_NAME]" at bounding box center [273, 633] width 119 height 23
click at [541, 649] on p at bounding box center [516, 639] width 919 height 20
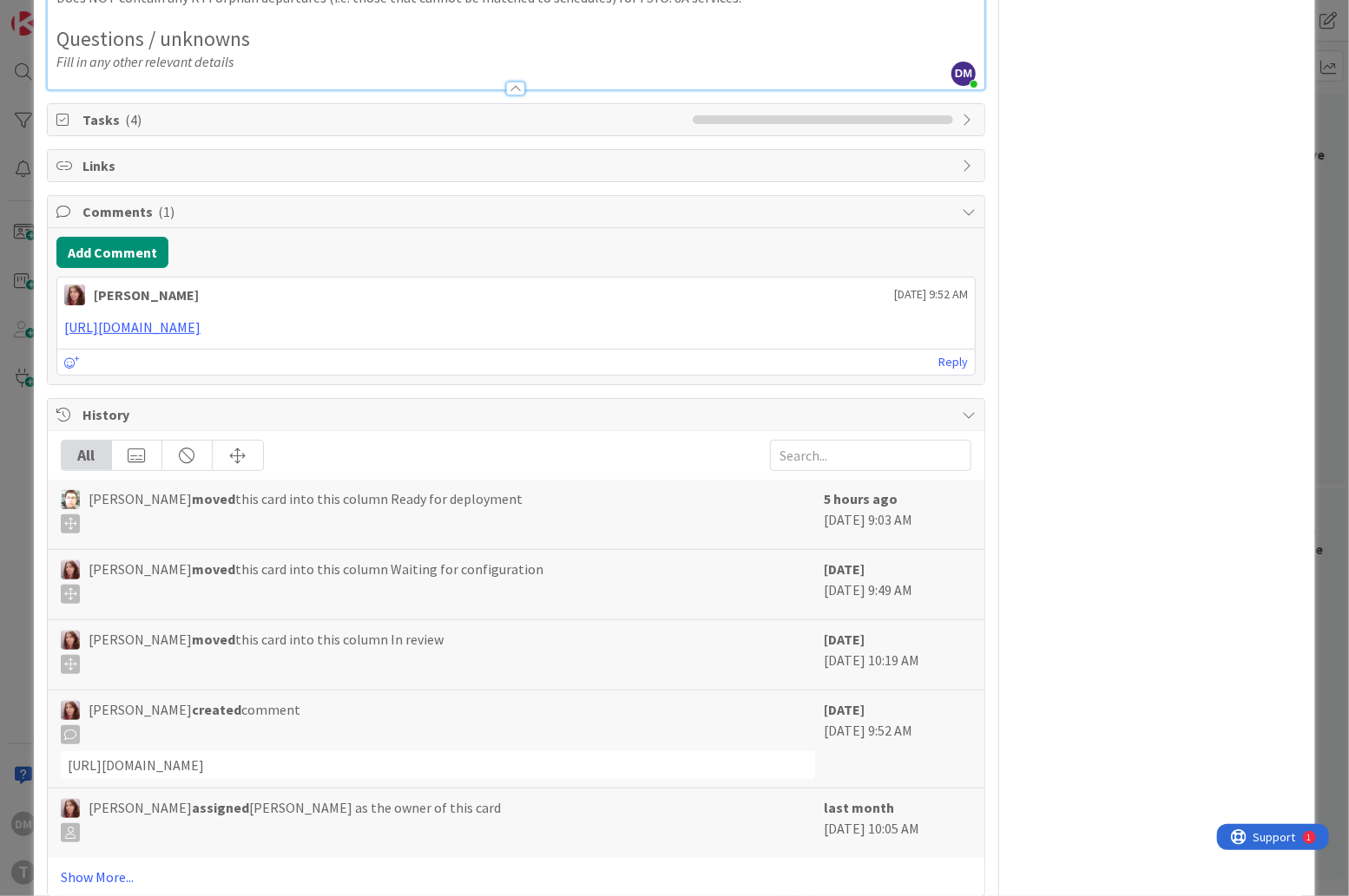
scroll to position [2461, 0]
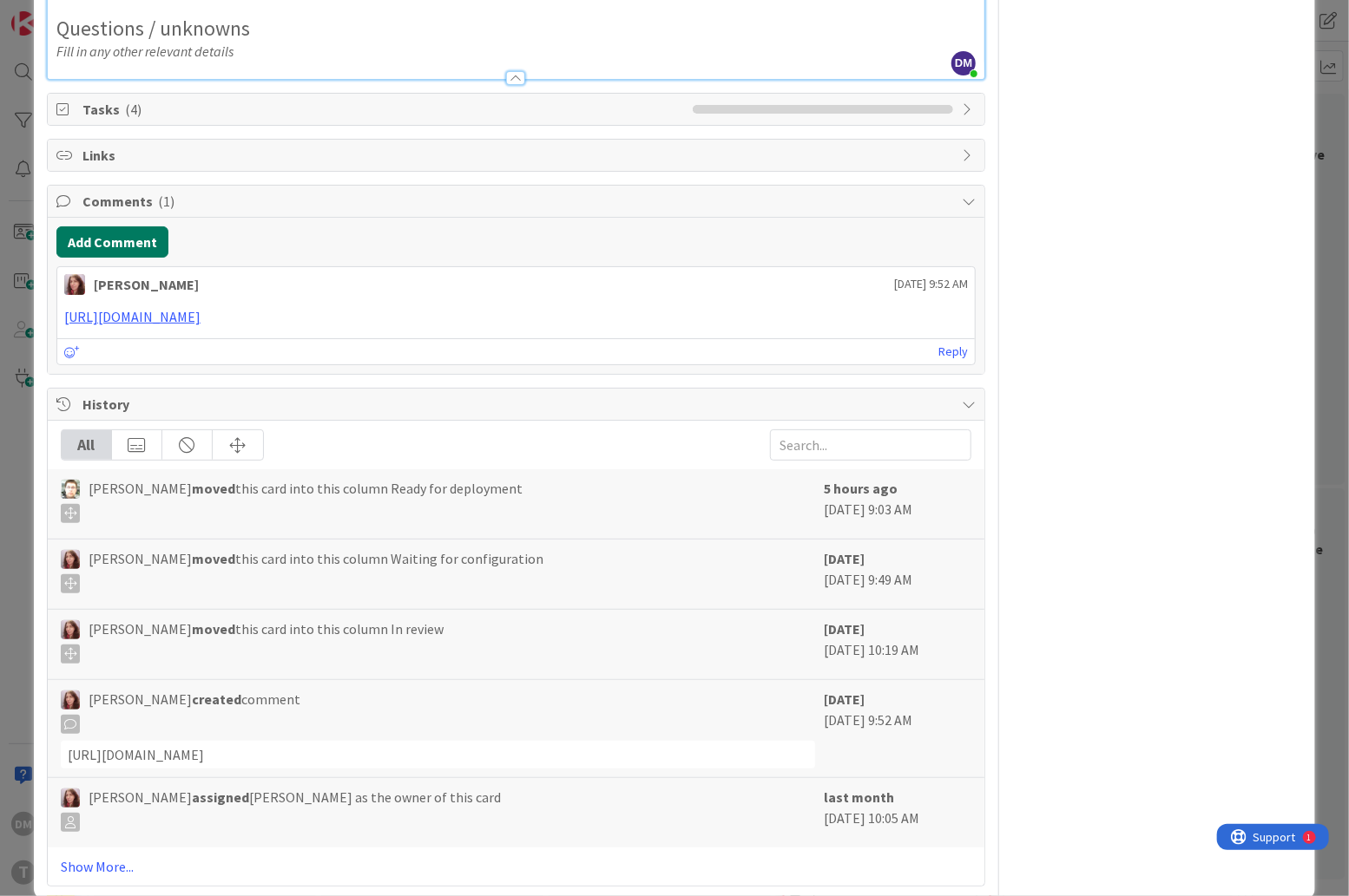
click at [136, 257] on button "Add Comment" at bounding box center [112, 243] width 112 height 32
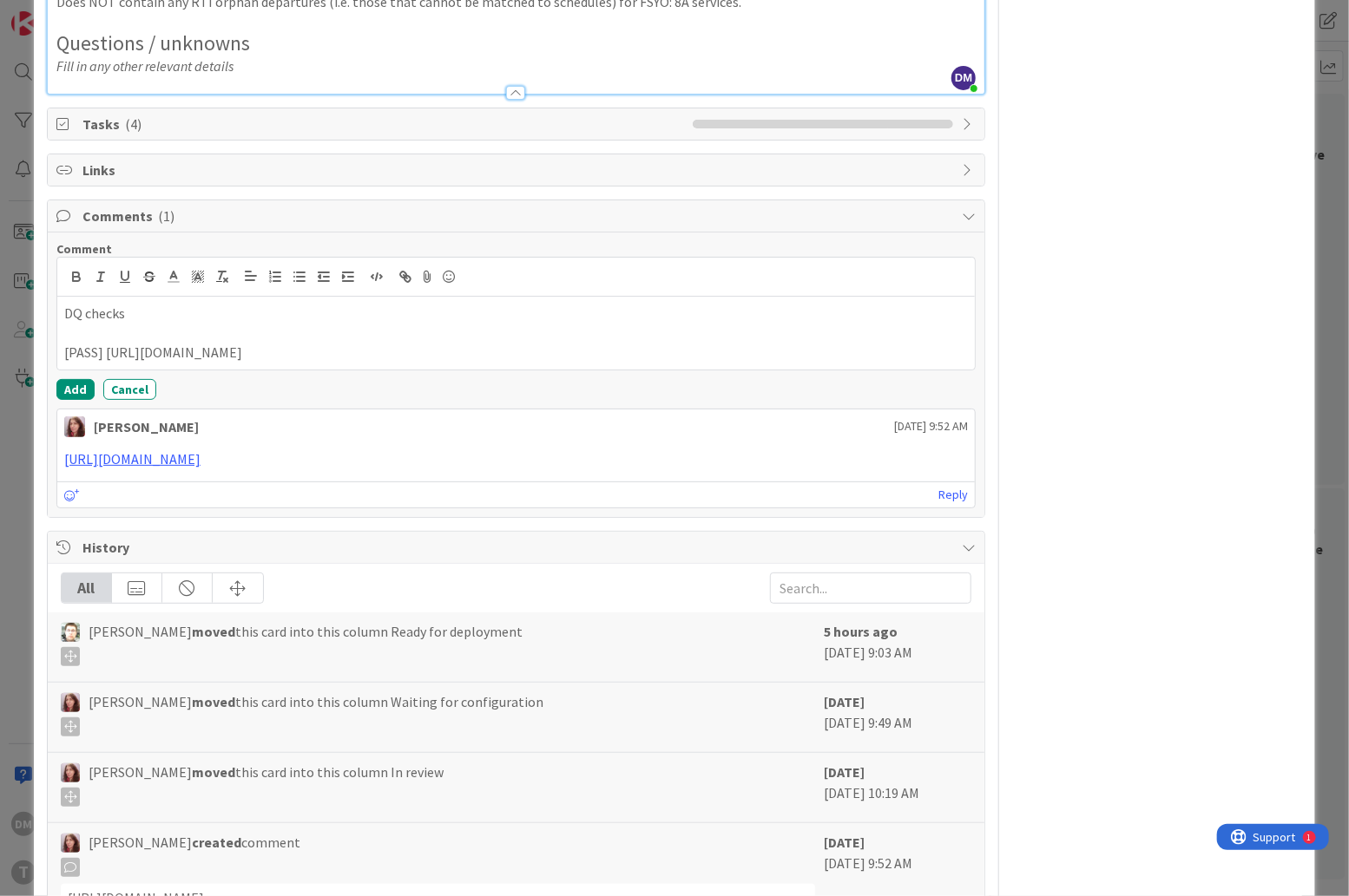
scroll to position [2420, 0]
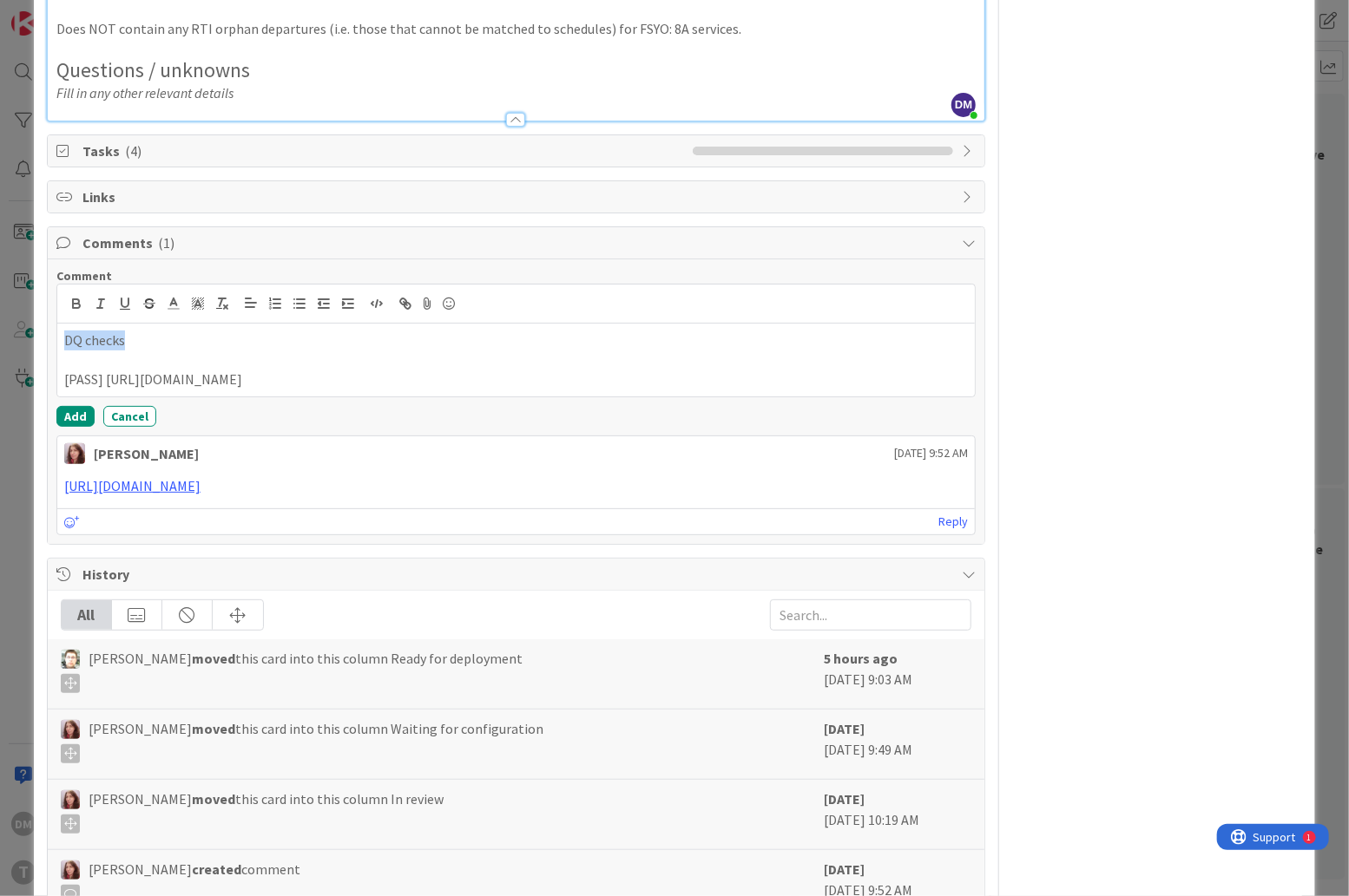
drag, startPoint x: 134, startPoint y: 422, endPoint x: 49, endPoint y: 421, distance: 85.0
click at [49, 421] on div "Comment DQ checks [PASS] [URL][DOMAIN_NAME] Add Cancel [PERSON_NAME] [DATE] 9:5…" at bounding box center [516, 401] width 937 height 284
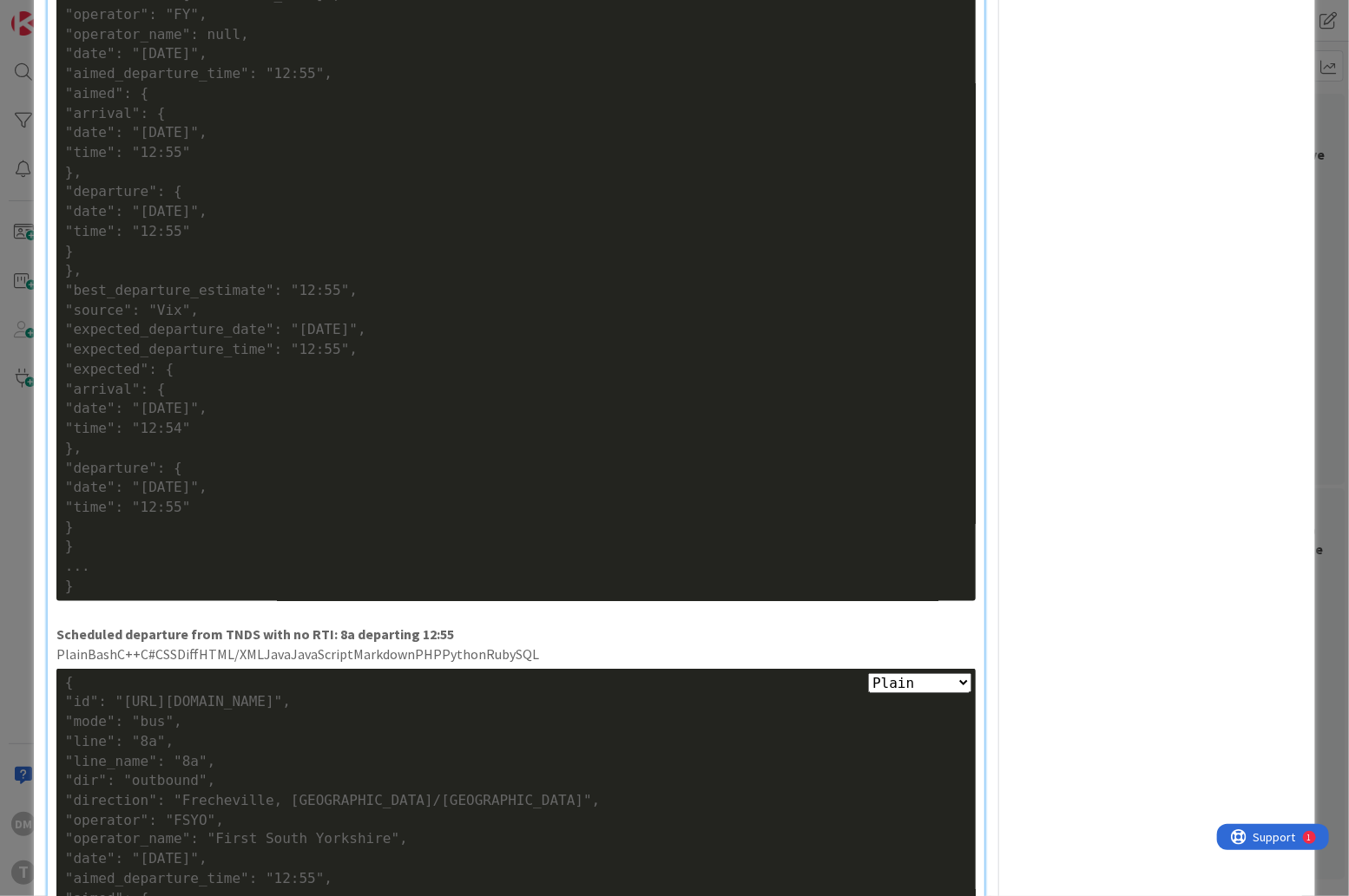
scroll to position [0, 0]
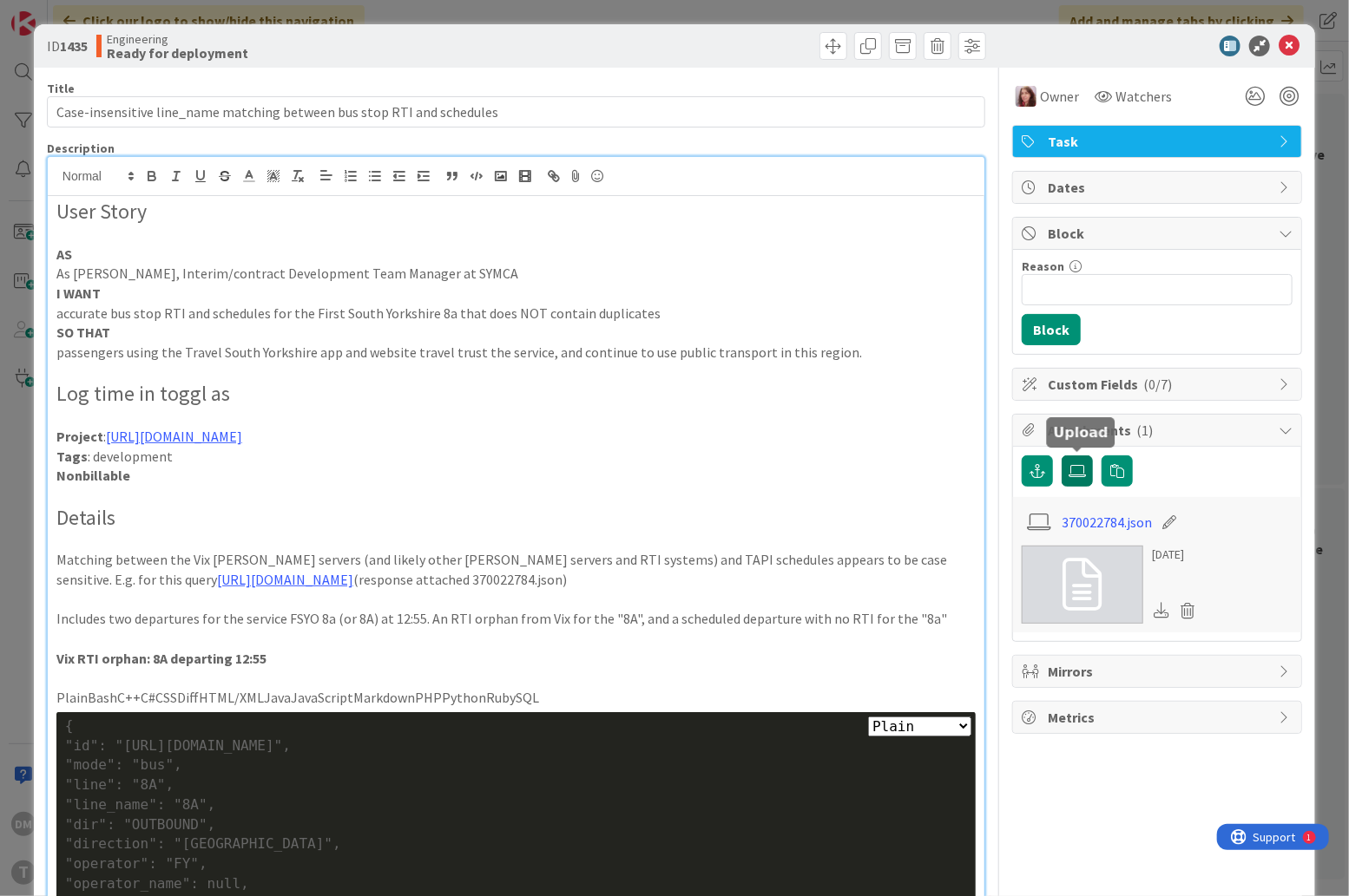
click at [1076, 470] on icon at bounding box center [1078, 471] width 18 height 14
click at [1062, 455] on input "file" at bounding box center [1062, 455] width 0 height 0
click at [1076, 467] on icon at bounding box center [1078, 471] width 18 height 14
click at [1062, 455] on input "file" at bounding box center [1062, 455] width 0 height 0
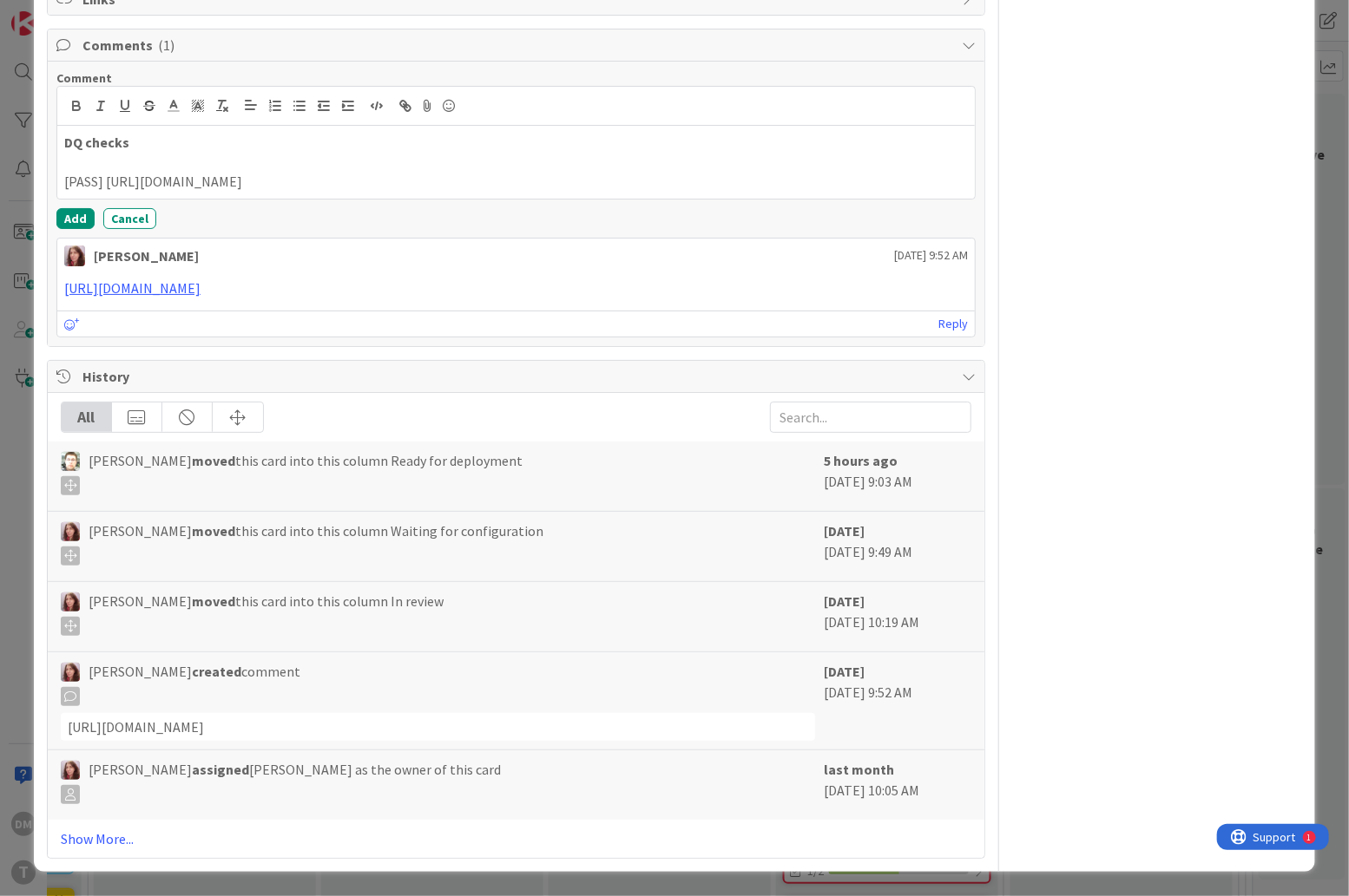
scroll to position [2711, 0]
click at [640, 187] on p "[PASS] [URL][DOMAIN_NAME]" at bounding box center [516, 182] width 903 height 20
click at [78, 226] on button "Add" at bounding box center [75, 218] width 39 height 21
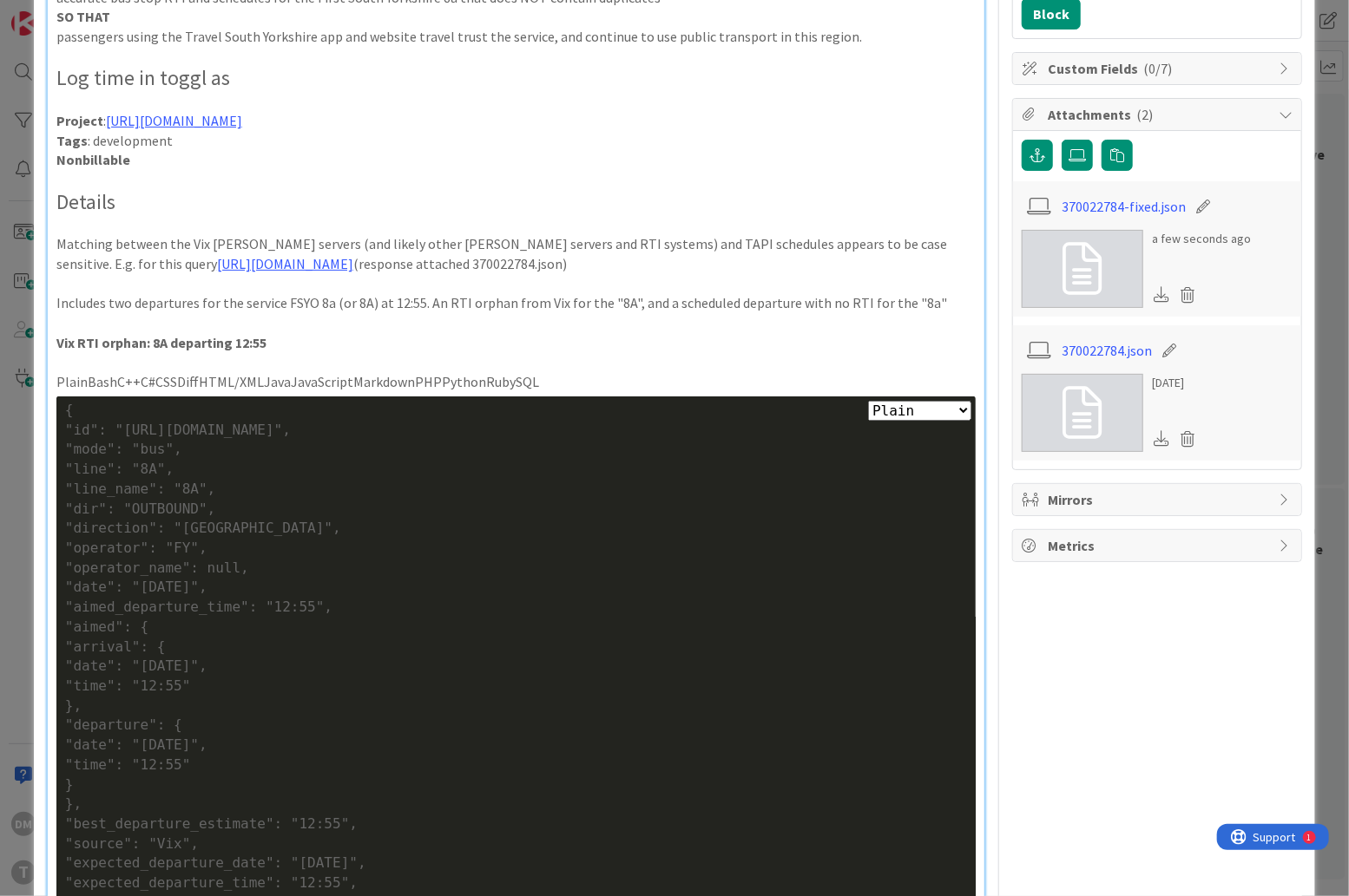
scroll to position [0, 0]
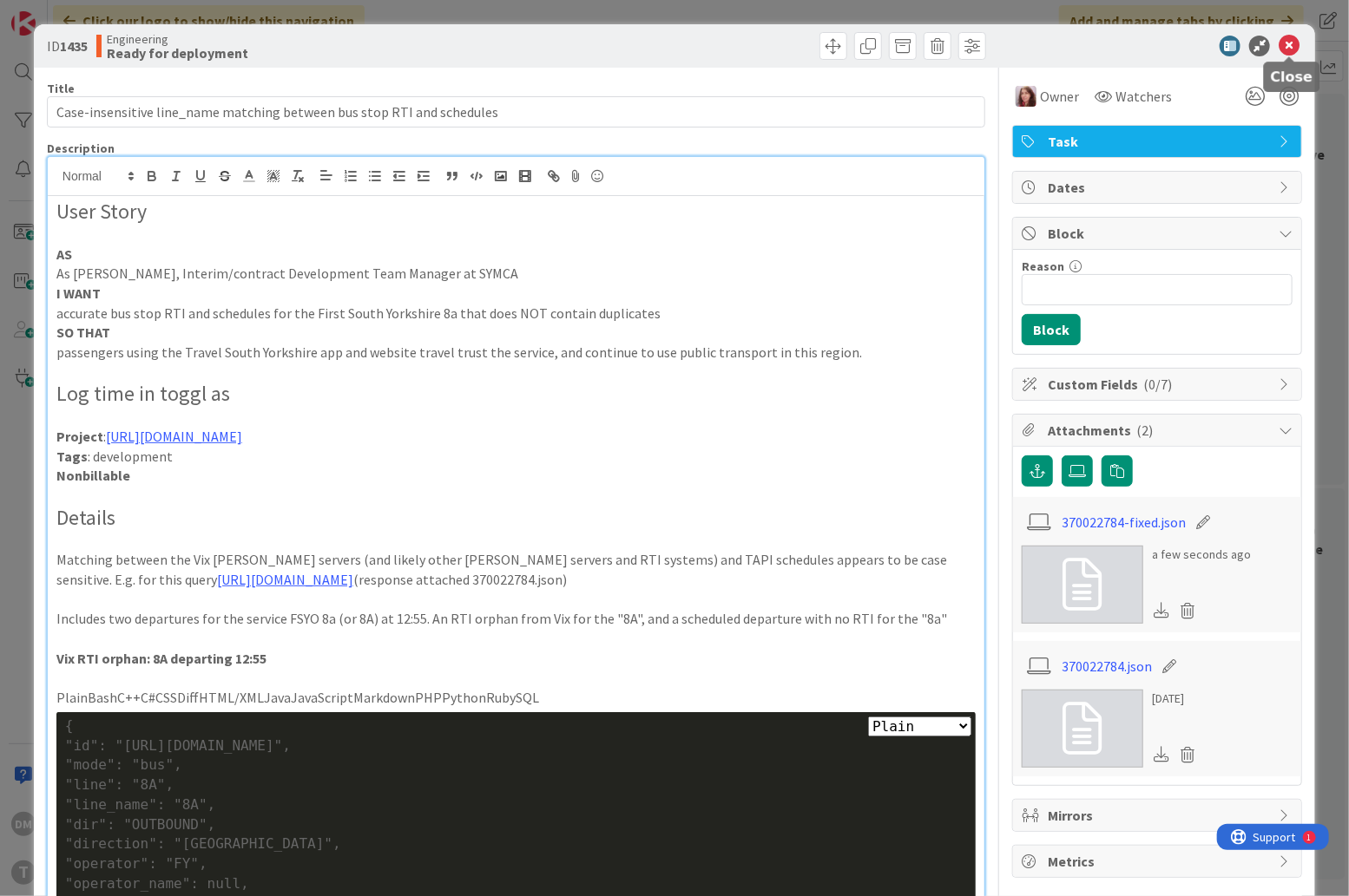
click at [1295, 46] on icon at bounding box center [1289, 46] width 21 height 21
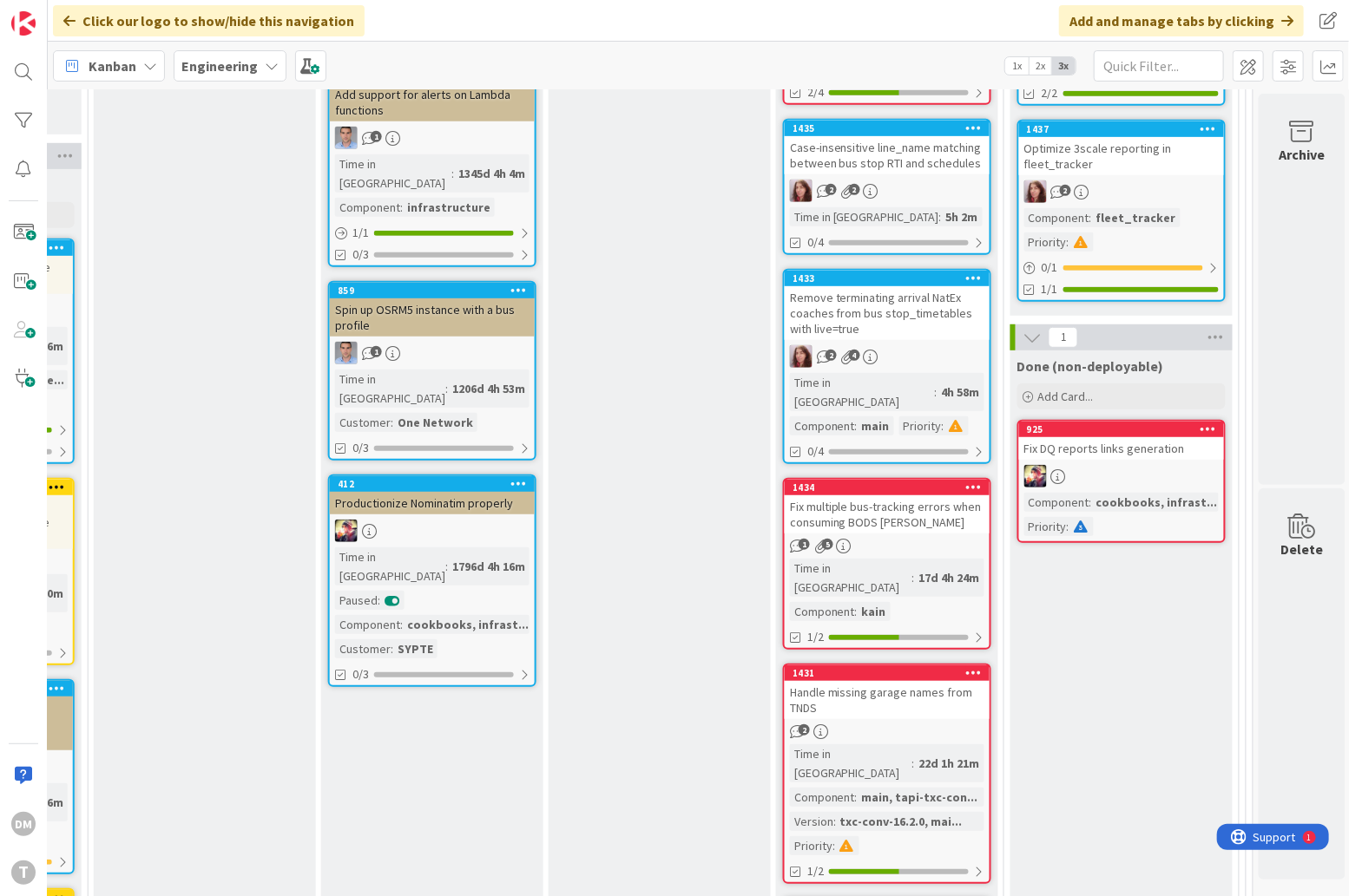
click at [883, 294] on div "Remove terminating arrival NatEx coaches from bus stop_timetables with live=true" at bounding box center [886, 313] width 205 height 53
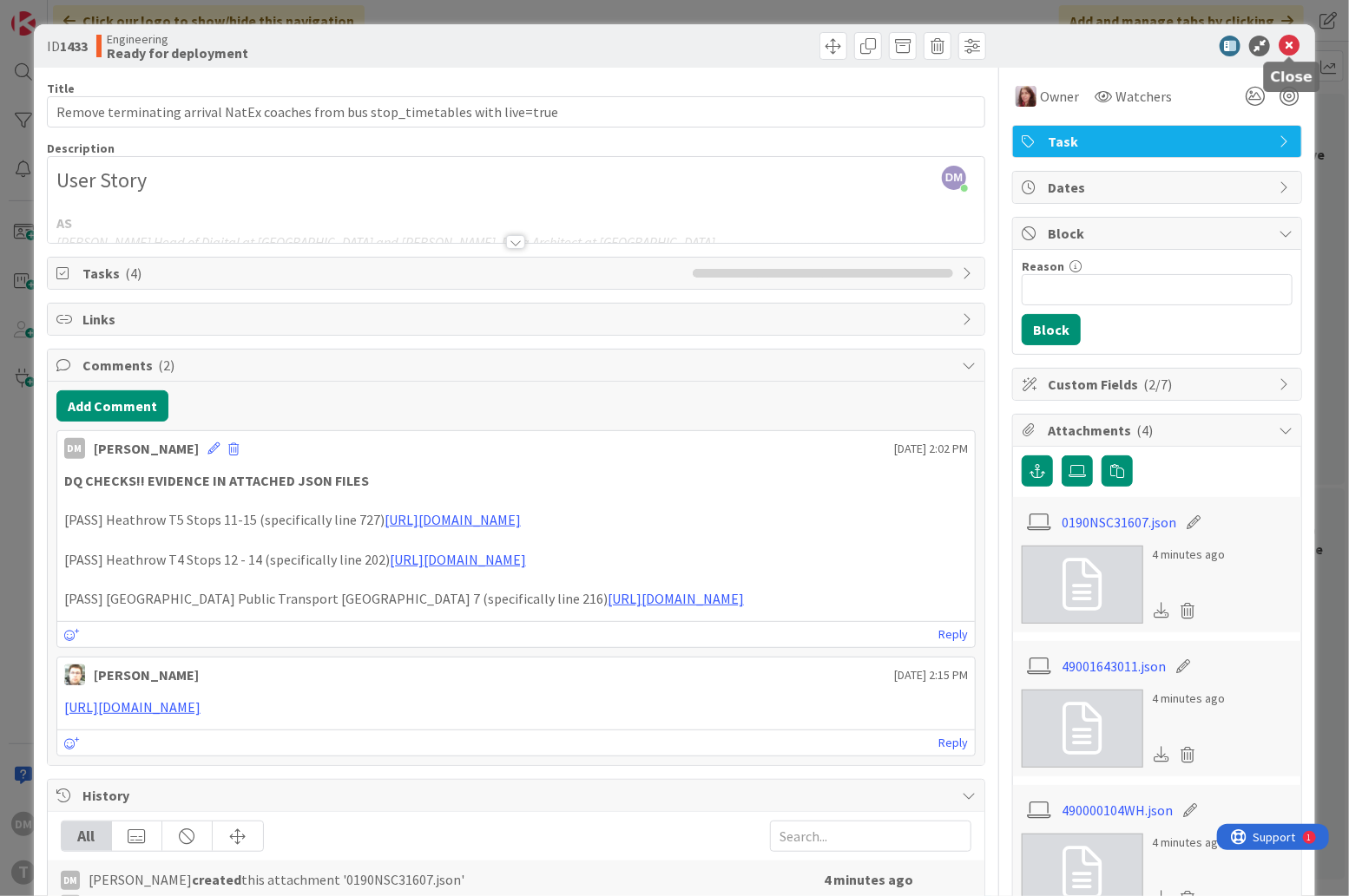
click at [1290, 39] on icon at bounding box center [1289, 46] width 21 height 21
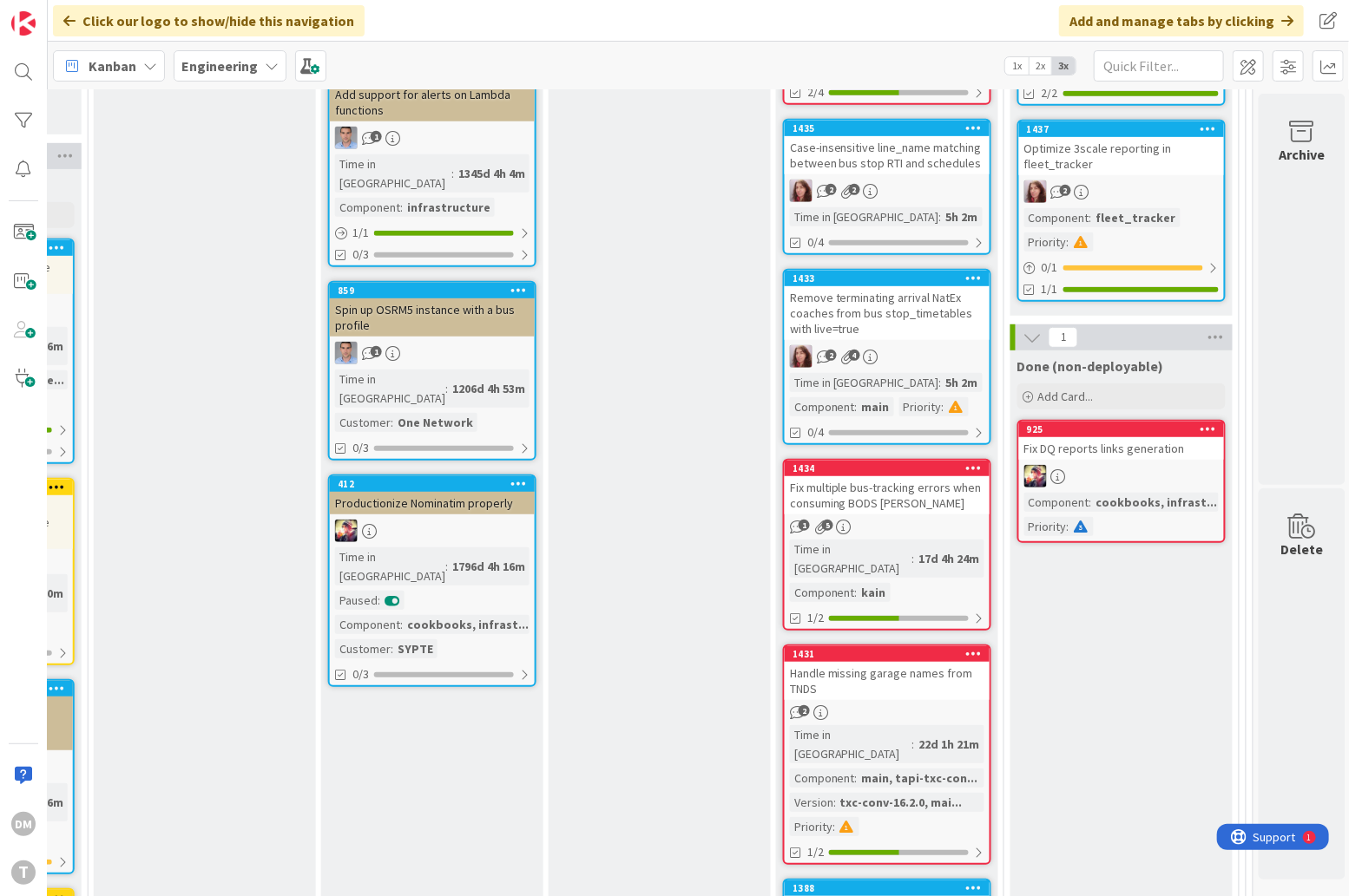
click at [887, 144] on div "Case-insensitive line_name matching between bus stop RTI and schedules" at bounding box center [886, 155] width 205 height 39
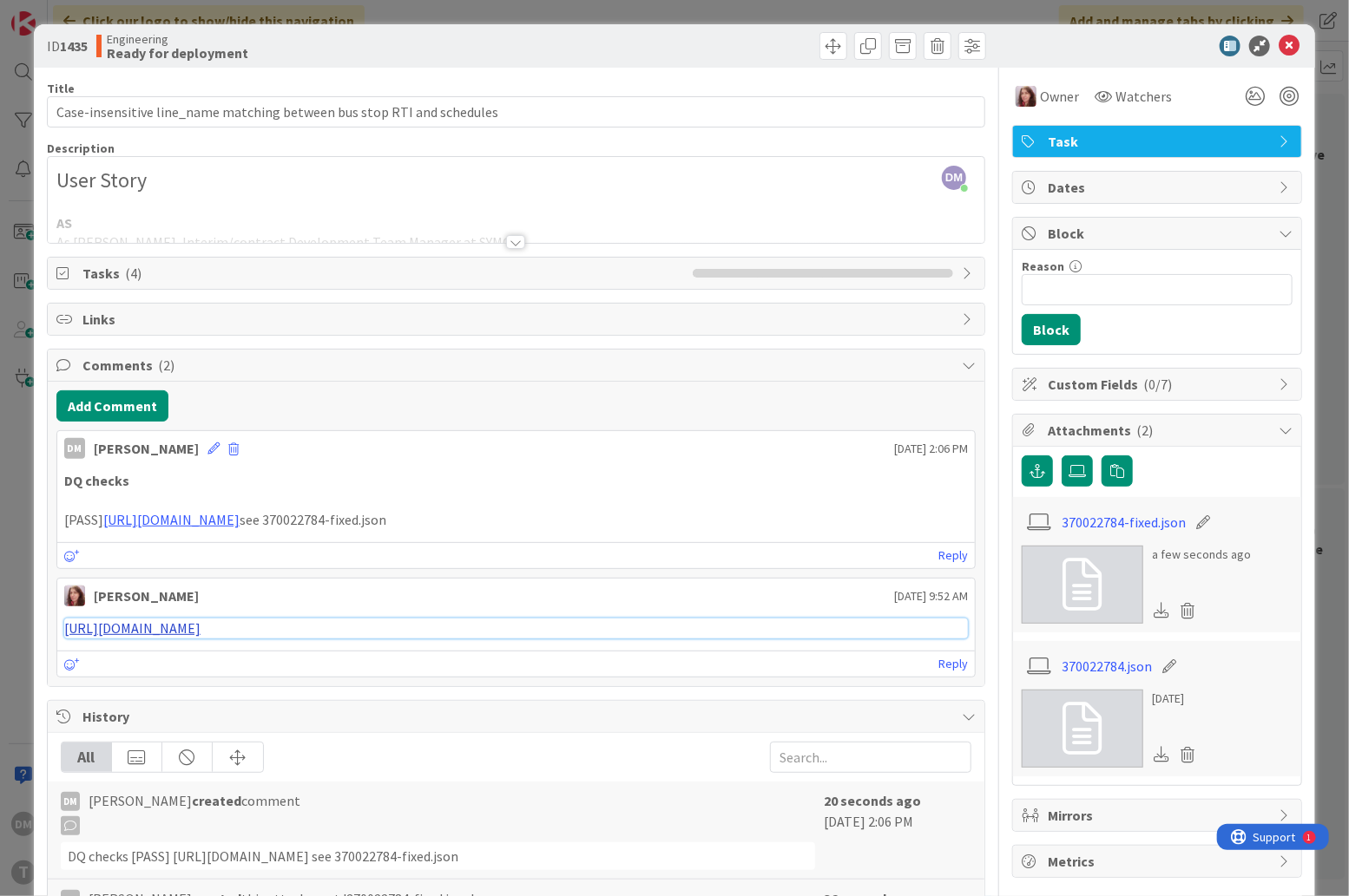
click at [200, 637] on link "[URL][DOMAIN_NAME]" at bounding box center [133, 629] width 137 height 18
